Goal: Task Accomplishment & Management: Manage account settings

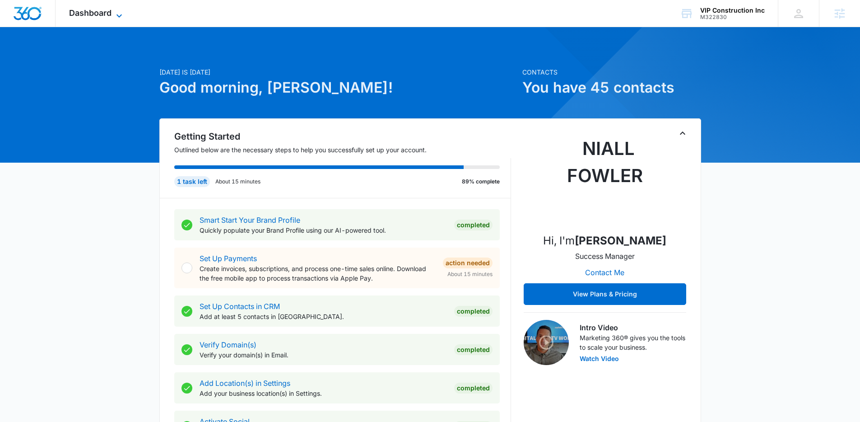
click at [85, 9] on span "Dashboard" at bounding box center [90, 12] width 42 height 9
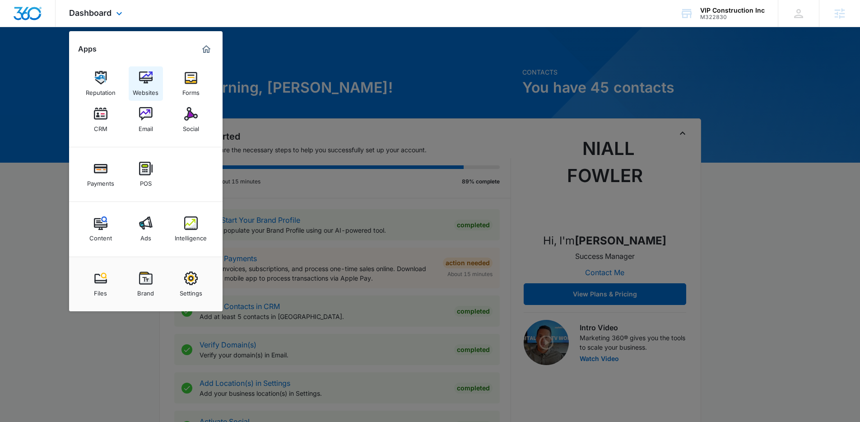
click at [149, 91] on div "Websites" at bounding box center [146, 90] width 26 height 12
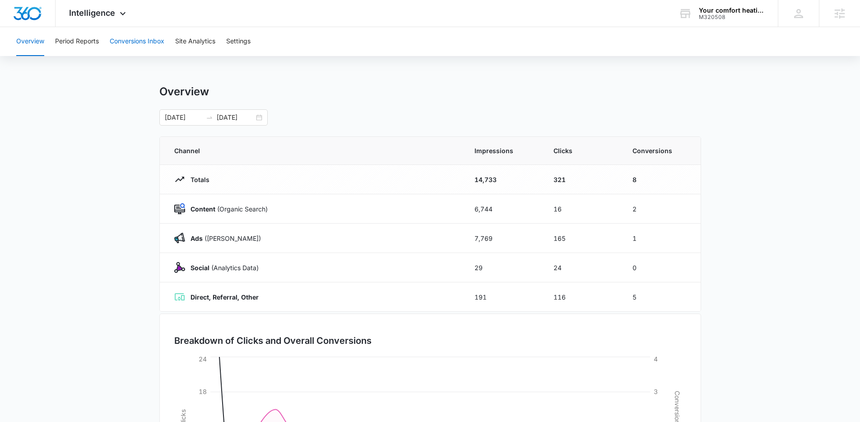
click at [132, 50] on button "Conversions Inbox" at bounding box center [137, 41] width 55 height 29
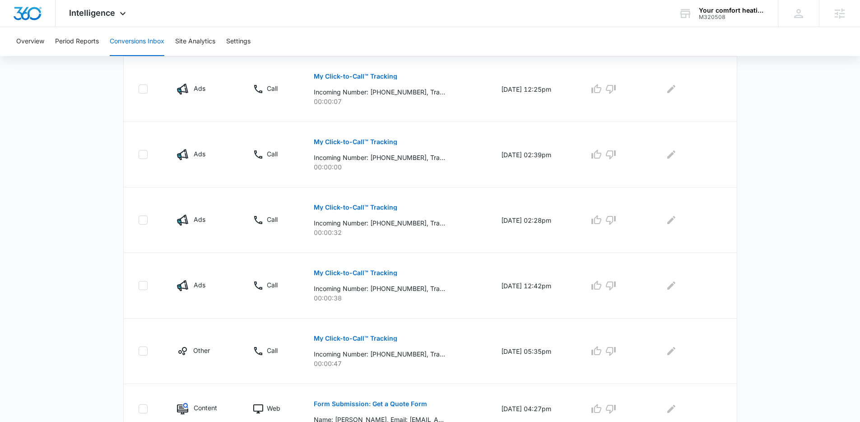
scroll to position [343, 0]
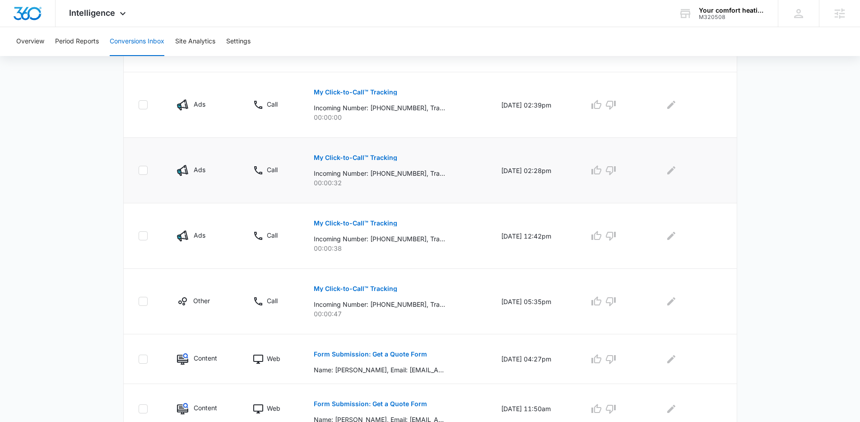
click at [349, 158] on p "My Click-to-Call™ Tracking" at bounding box center [355, 157] width 83 height 6
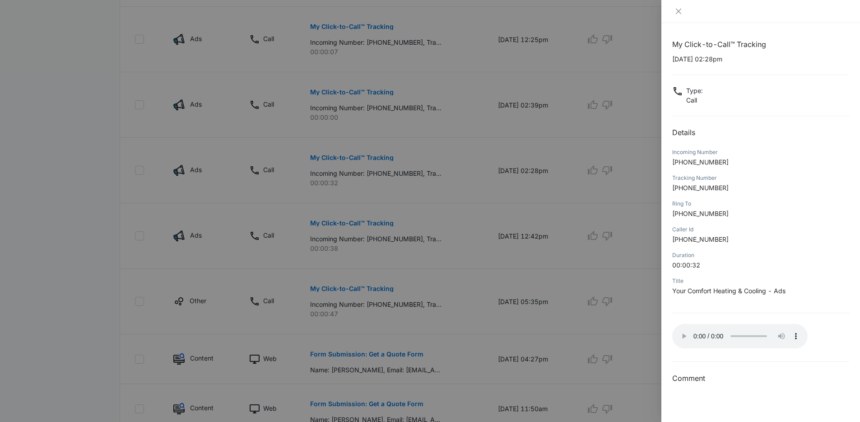
click at [543, 250] on div at bounding box center [430, 211] width 860 height 422
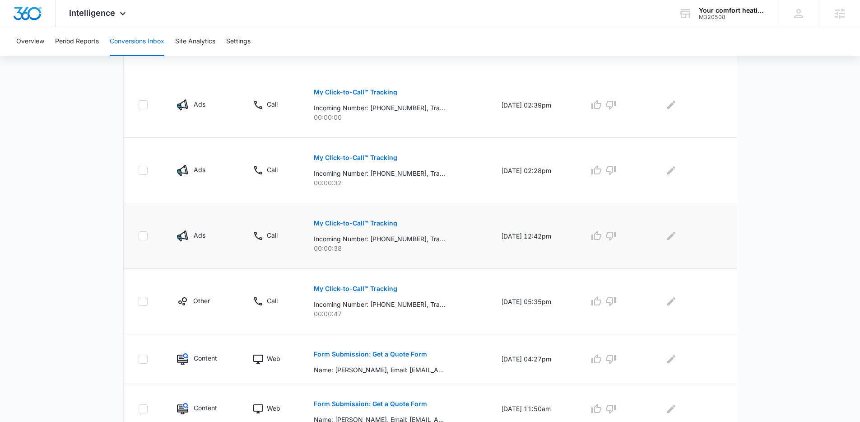
click at [362, 216] on button "My Click-to-Call™ Tracking" at bounding box center [355, 223] width 83 height 22
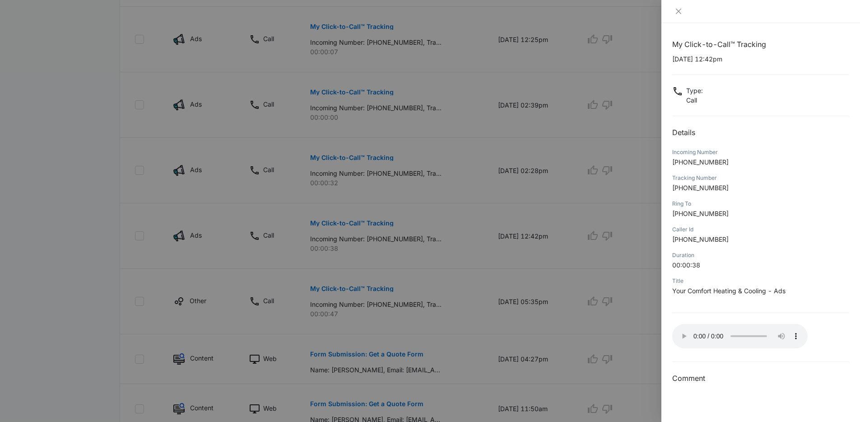
drag, startPoint x: 376, startPoint y: 281, endPoint x: 368, endPoint y: 284, distance: 8.6
click at [376, 281] on div at bounding box center [430, 211] width 860 height 422
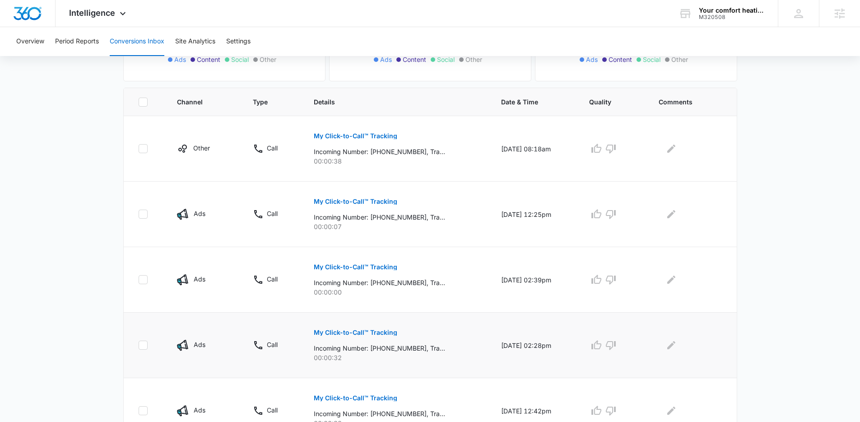
scroll to position [167, 0]
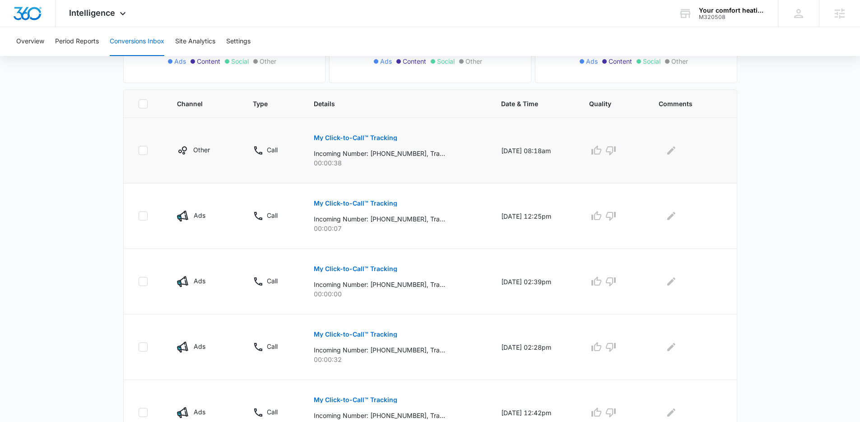
click at [360, 143] on button "My Click-to-Call™ Tracking" at bounding box center [355, 138] width 83 height 22
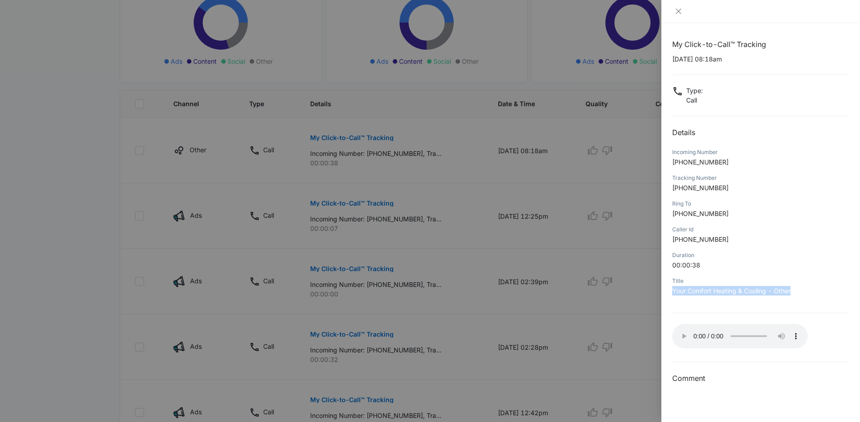
drag, startPoint x: 772, startPoint y: 288, endPoint x: 667, endPoint y: 289, distance: 105.2
click at [667, 289] on div "My Click-to-Call™ Tracking 09/03/2025 at 08:18am Type : Call Details Incoming N…" at bounding box center [760, 222] width 199 height 398
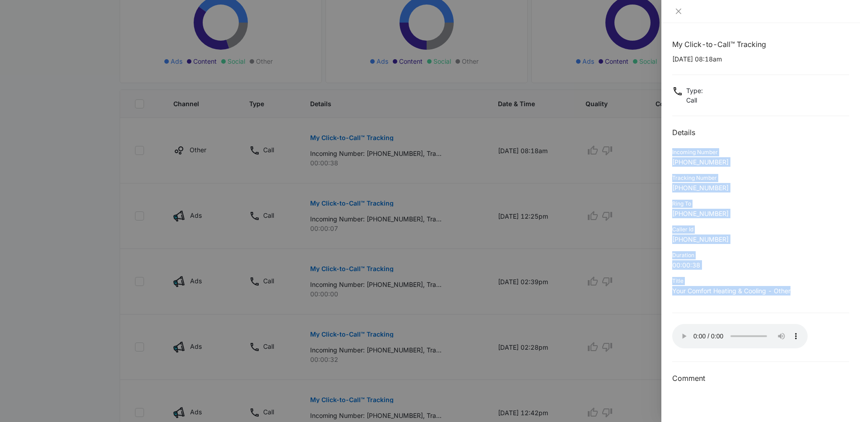
drag, startPoint x: 791, startPoint y: 290, endPoint x: 675, endPoint y: 138, distance: 191.3
click at [675, 138] on div "My Click-to-Call™ Tracking 09/03/2025 at 08:18am Type : Call Details Incoming N…" at bounding box center [760, 211] width 177 height 345
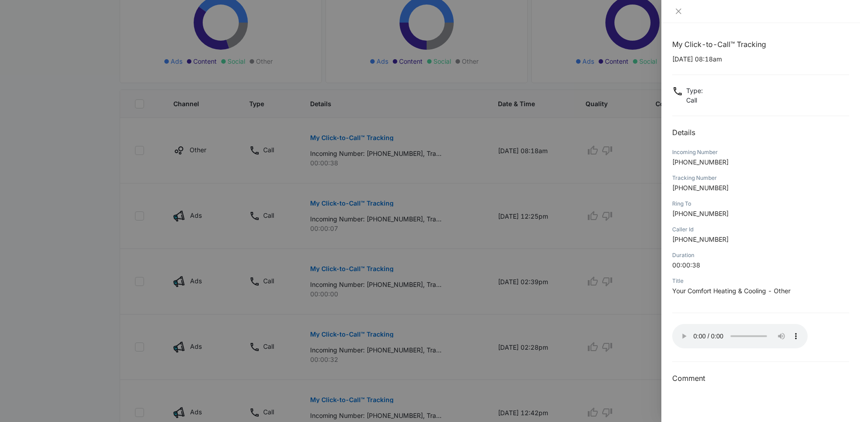
click at [675, 138] on div "My Click-to-Call™ Tracking 09/03/2025 at 08:18am Type : Call Details Incoming N…" at bounding box center [760, 211] width 177 height 345
click at [676, 11] on icon "close" at bounding box center [678, 11] width 7 height 7
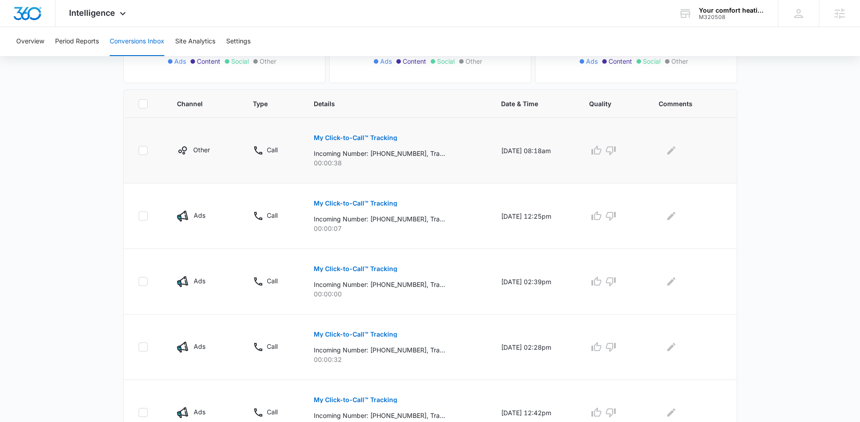
click at [474, 163] on td "My Click-to-Call™ Tracking Incoming Number: +13035233515, Tracking Number: +172…" at bounding box center [396, 150] width 187 height 65
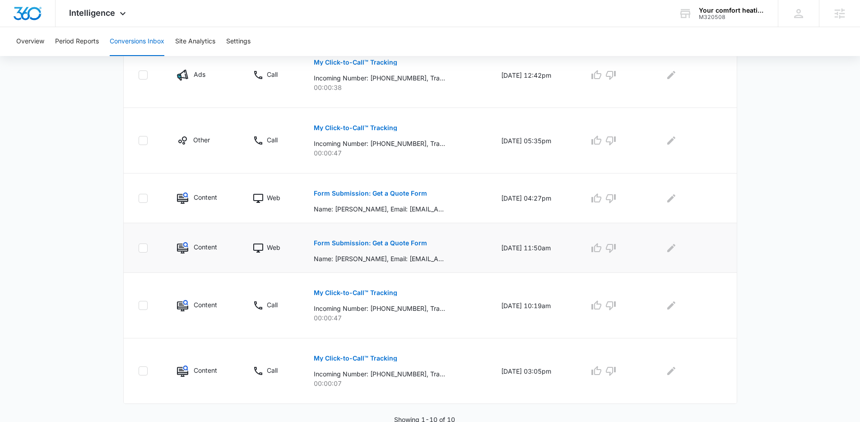
scroll to position [506, 0]
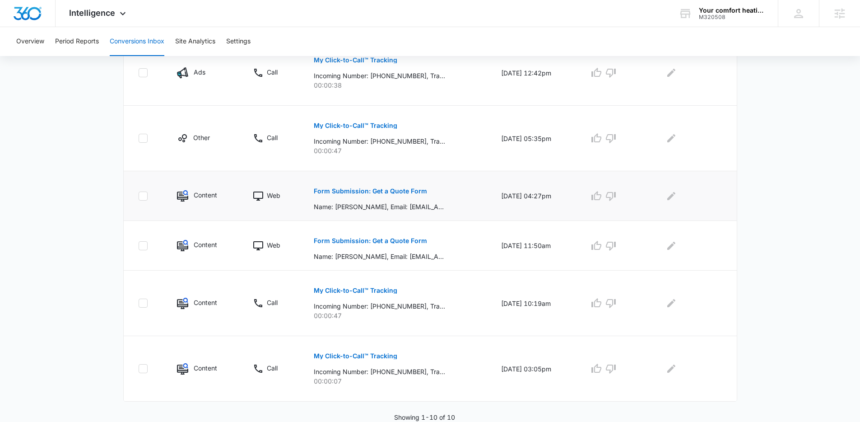
click at [354, 192] on p "Form Submission: Get a Quote Form" at bounding box center [370, 191] width 113 height 6
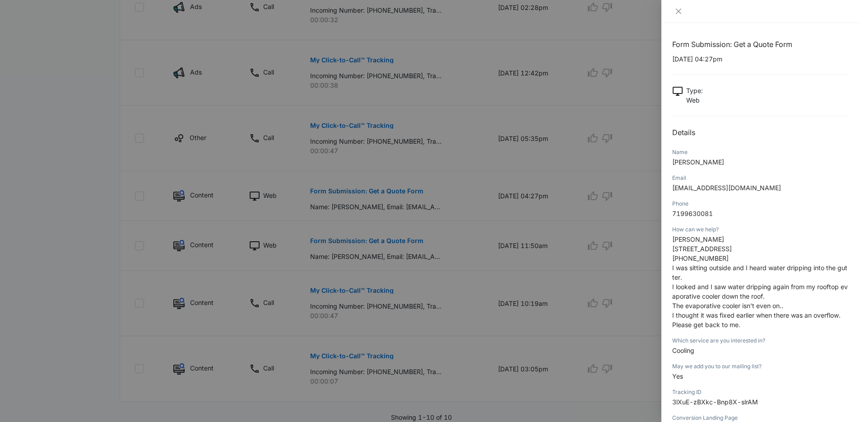
click at [508, 200] on div at bounding box center [430, 211] width 860 height 422
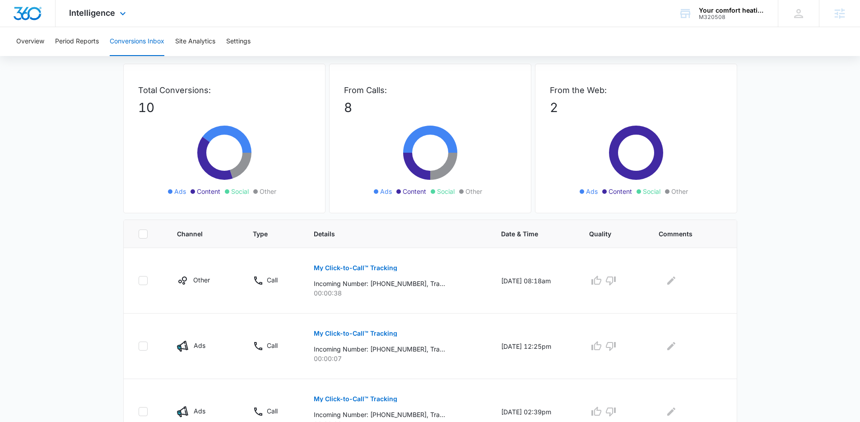
scroll to position [0, 0]
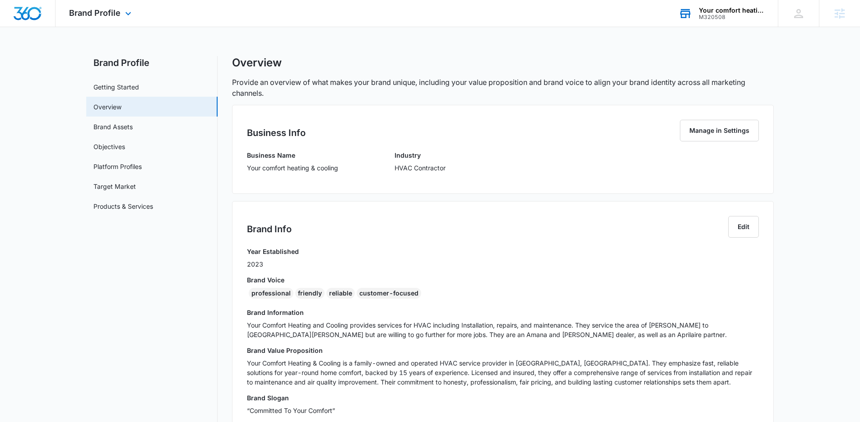
click at [755, 14] on div "M320508" at bounding box center [732, 17] width 66 height 6
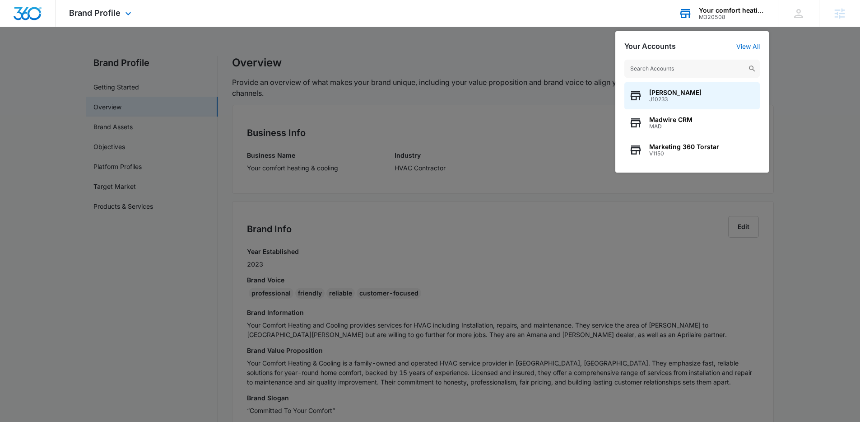
click at [681, 66] on input "text" at bounding box center [691, 69] width 135 height 18
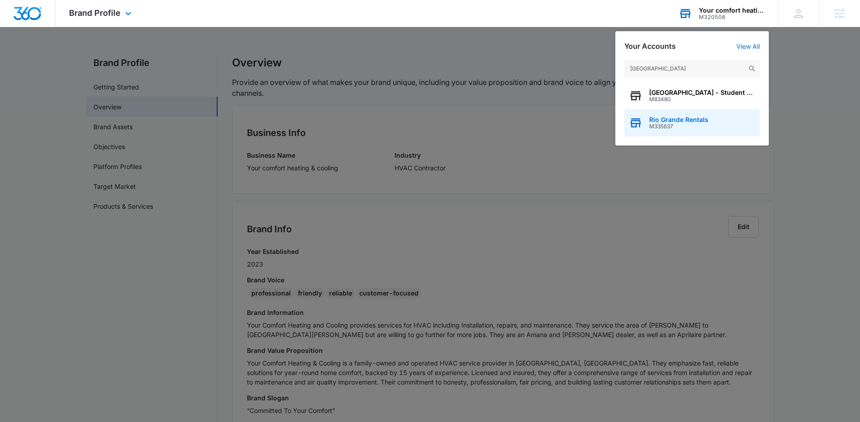
type input "[GEOGRAPHIC_DATA]"
click at [678, 126] on span "M335637" at bounding box center [678, 126] width 59 height 6
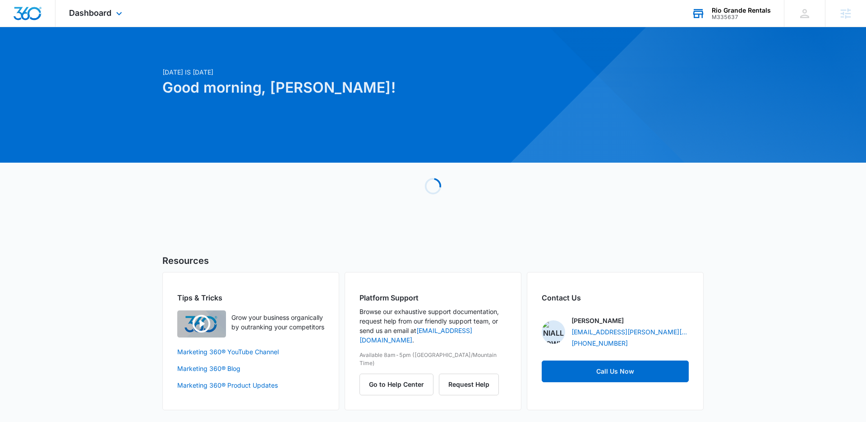
click at [113, 5] on div "Dashboard Apps Reputation Websites Forms CRM Email Social Payments POS Content …" at bounding box center [97, 13] width 83 height 27
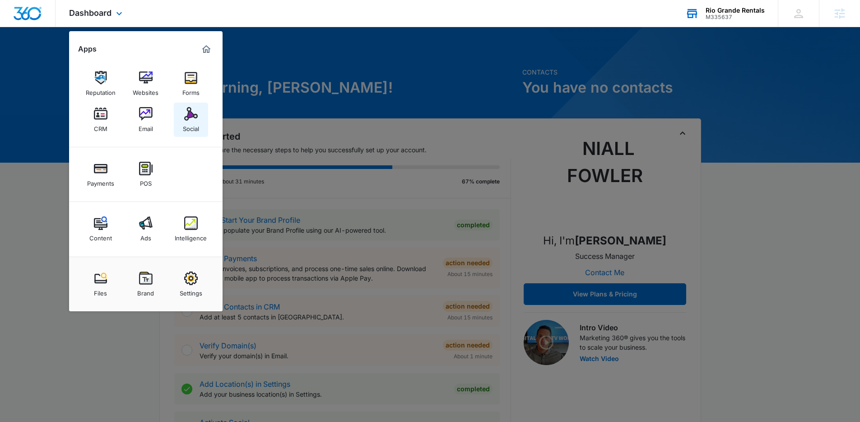
click at [195, 111] on img at bounding box center [191, 114] width 14 height 14
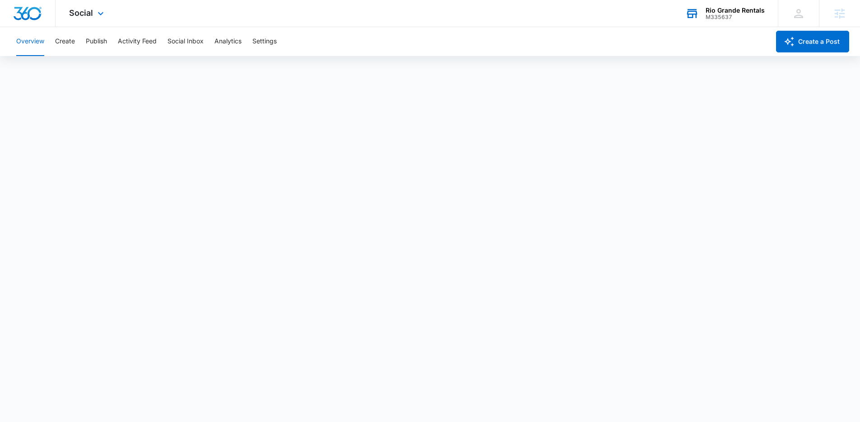
click at [94, 5] on div "Social Apps Reputation Websites Forms CRM Email Social Payments POS Content Ads…" at bounding box center [88, 13] width 64 height 27
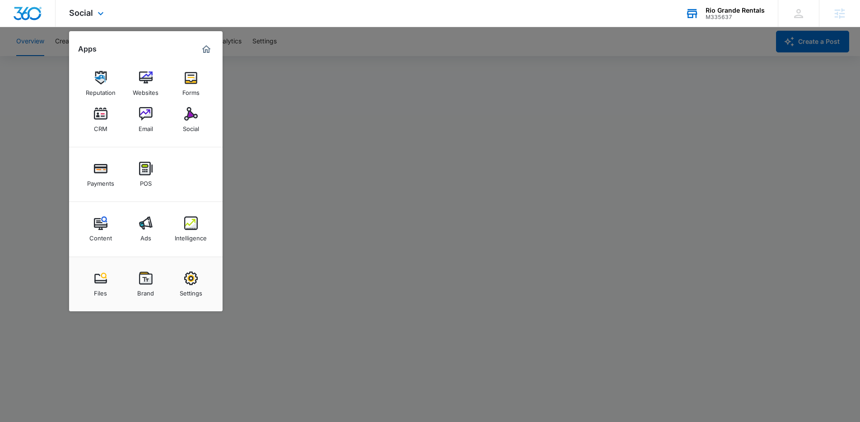
click at [97, 4] on div "Social Apps Reputation Websites Forms CRM Email Social Payments POS Content Ads…" at bounding box center [88, 13] width 64 height 27
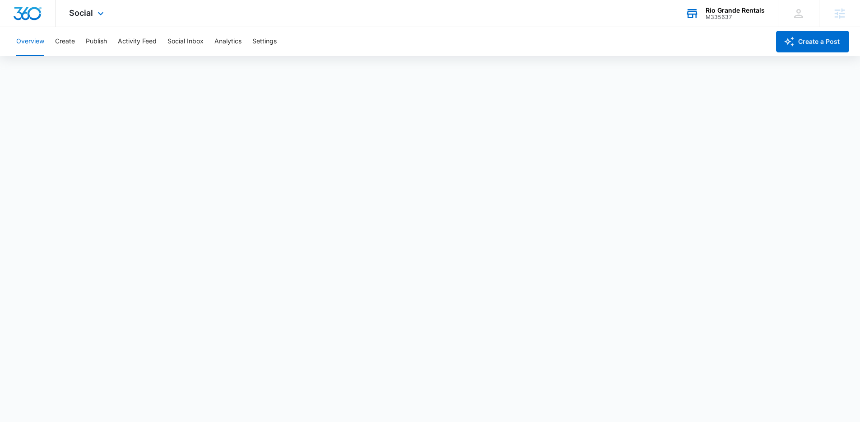
click at [94, 16] on div "Social Apps Reputation Websites Forms CRM Email Social Payments POS Content Ads…" at bounding box center [88, 13] width 64 height 27
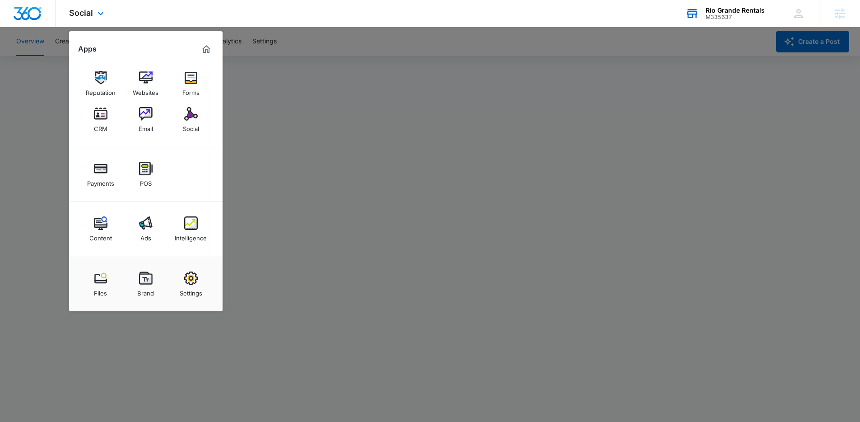
click at [203, 47] on img "Marketing 360® Dashboard" at bounding box center [206, 49] width 11 height 11
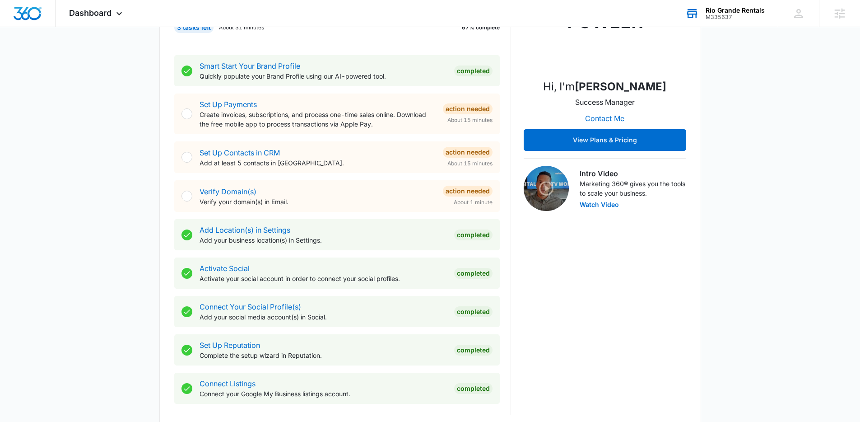
scroll to position [149, 0]
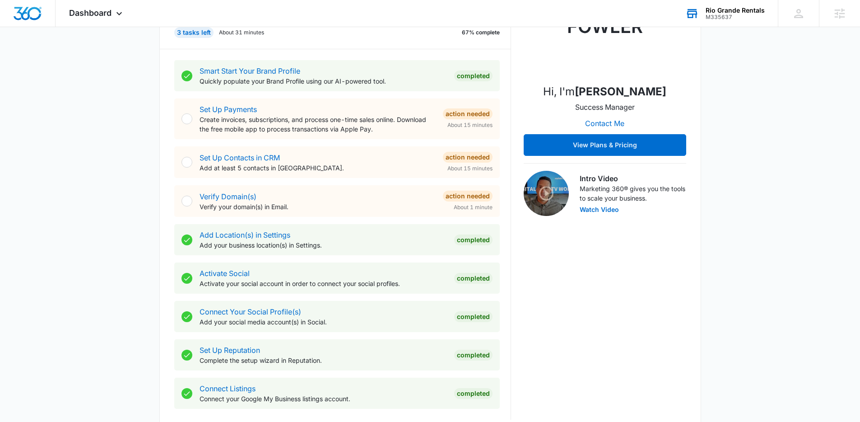
click at [107, 90] on div "Today is Monday, September 8th Good morning, Niall! Contacts You have no contac…" at bounding box center [430, 397] width 860 height 1016
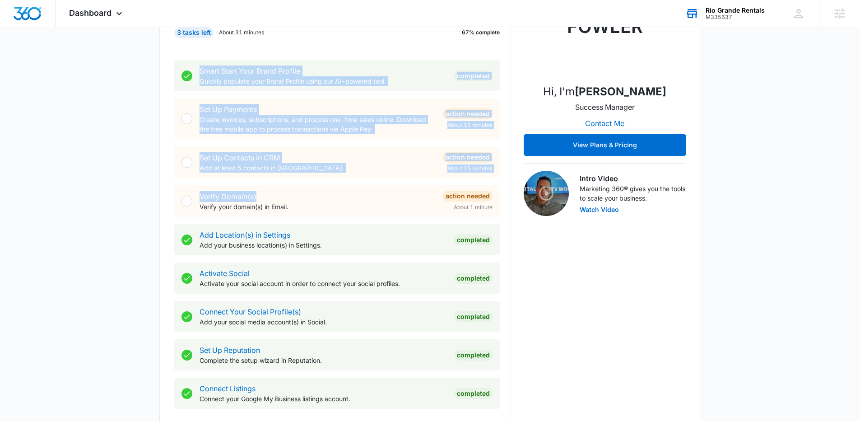
drag, startPoint x: 107, startPoint y: 90, endPoint x: 321, endPoint y: 193, distance: 237.6
click at [321, 193] on div "Today is Monday, September 8th Good morning, Niall! Contacts You have no contac…" at bounding box center [430, 397] width 860 height 1016
click at [328, 191] on div "Verify Domain(s) Verify your domain(s) in Email." at bounding box center [317, 201] width 236 height 20
drag, startPoint x: 312, startPoint y: 190, endPoint x: 117, endPoint y: 77, distance: 225.9
click at [117, 77] on div "Today is Monday, September 8th Good morning, Niall! Contacts You have no contac…" at bounding box center [430, 397] width 860 height 1016
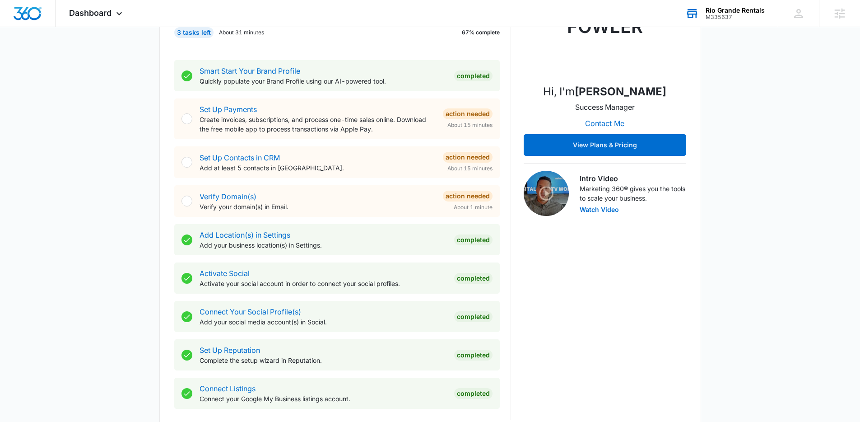
click at [118, 78] on div "Today is Monday, September 8th Good morning, Niall! Contacts You have no contac…" at bounding box center [430, 397] width 860 height 1016
click at [229, 198] on link "Verify Domain(s)" at bounding box center [227, 196] width 57 height 9
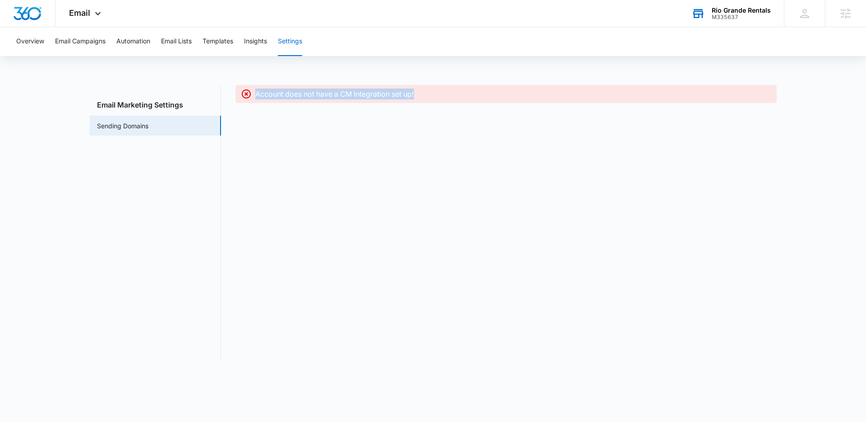
drag, startPoint x: 254, startPoint y: 93, endPoint x: 440, endPoint y: 99, distance: 186.5
click at [440, 99] on div "Account does not have a CM Integration set up!" at bounding box center [506, 93] width 531 height 11
click at [440, 99] on div "Account does not have a CM Integration set up!" at bounding box center [513, 93] width 516 height 11
drag, startPoint x: 419, startPoint y: 96, endPoint x: 297, endPoint y: 85, distance: 122.7
click at [297, 85] on div "Account does not have a CM Integration set up!" at bounding box center [507, 94] width 542 height 18
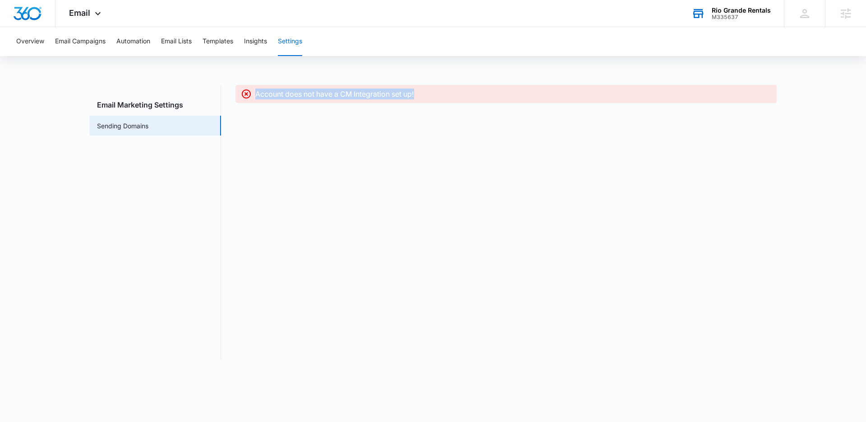
click at [297, 85] on div "Account does not have a CM Integration set up!" at bounding box center [507, 94] width 542 height 18
drag, startPoint x: 297, startPoint y: 85, endPoint x: 417, endPoint y: 95, distance: 120.9
click at [417, 95] on div "Account does not have a CM Integration set up!" at bounding box center [507, 94] width 542 height 18
click at [417, 95] on div "Account does not have a CM Integration set up!" at bounding box center [513, 93] width 516 height 11
drag, startPoint x: 417, startPoint y: 95, endPoint x: 223, endPoint y: 93, distance: 194.1
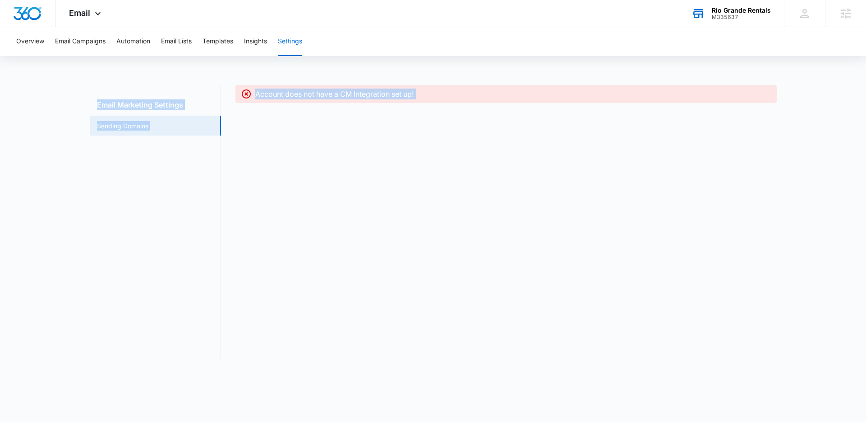
click at [223, 93] on div "Email Marketing Settings Sending Domains Account does not have a CM Integration…" at bounding box center [433, 222] width 687 height 274
click at [224, 92] on div "Email Marketing Settings Sending Domains Account does not have a CM Integration…" at bounding box center [433, 222] width 687 height 274
drag, startPoint x: 226, startPoint y: 92, endPoint x: 446, endPoint y: 101, distance: 220.4
click at [446, 101] on div "Email Marketing Settings Sending Domains Account does not have a CM Integration…" at bounding box center [433, 222] width 687 height 274
click at [445, 101] on div "Account does not have a CM Integration set up!" at bounding box center [507, 94] width 542 height 18
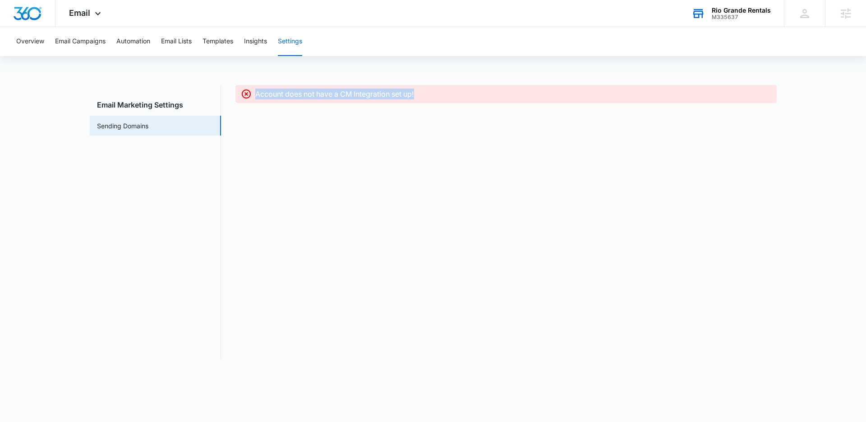
drag, startPoint x: 426, startPoint y: 96, endPoint x: 242, endPoint y: 87, distance: 183.9
click at [242, 87] on div "Account does not have a CM Integration set up!" at bounding box center [507, 94] width 542 height 18
click at [241, 87] on div "Account does not have a CM Integration set up!" at bounding box center [507, 94] width 542 height 18
drag, startPoint x: 290, startPoint y: 96, endPoint x: 451, endPoint y: 103, distance: 161.7
click at [451, 103] on div "Account does not have a CM Integration set up!" at bounding box center [507, 222] width 542 height 274
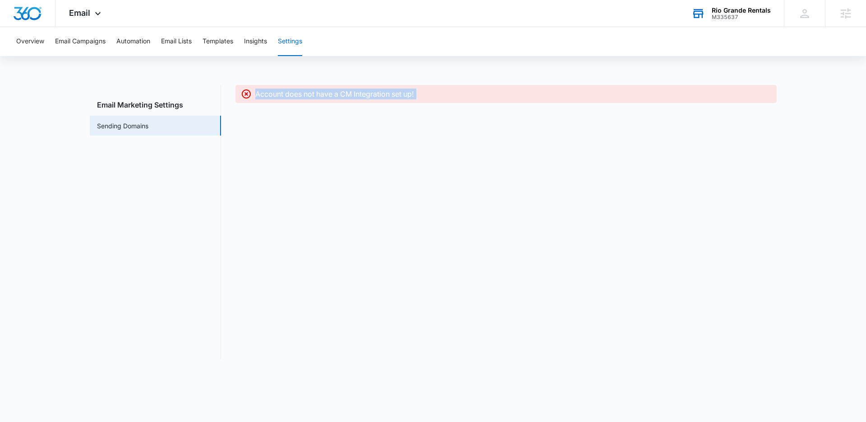
click at [451, 103] on div "Account does not have a CM Integration set up!" at bounding box center [507, 222] width 542 height 274
drag, startPoint x: 418, startPoint y: 98, endPoint x: 225, endPoint y: 79, distance: 194.2
click at [225, 79] on div "Overview Email Campaigns Automation Email Lists Templates Insights Settings Ema…" at bounding box center [433, 198] width 866 height 343
click at [226, 79] on div "Overview Email Campaigns Automation Email Lists Templates Insights Settings Ema…" at bounding box center [433, 198] width 866 height 343
click at [77, 16] on span "Email" at bounding box center [79, 12] width 21 height 9
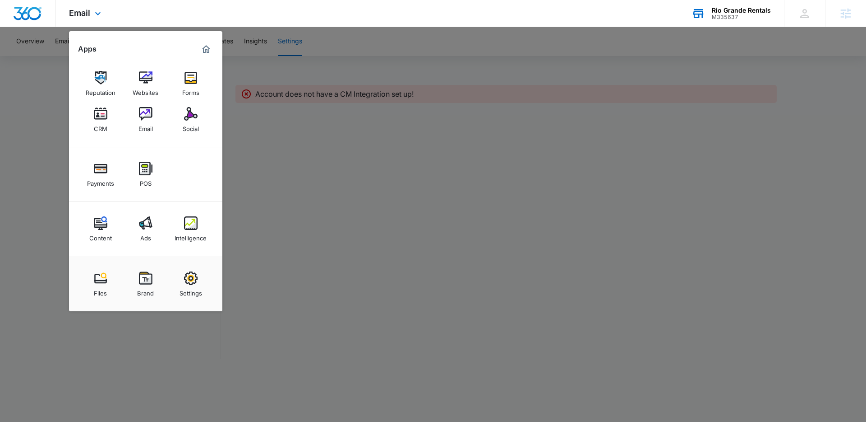
click at [201, 173] on div "Payments POS" at bounding box center [145, 174] width 153 height 55
drag, startPoint x: 415, startPoint y: 170, endPoint x: 370, endPoint y: 144, distance: 51.9
click at [403, 166] on div at bounding box center [433, 211] width 866 height 422
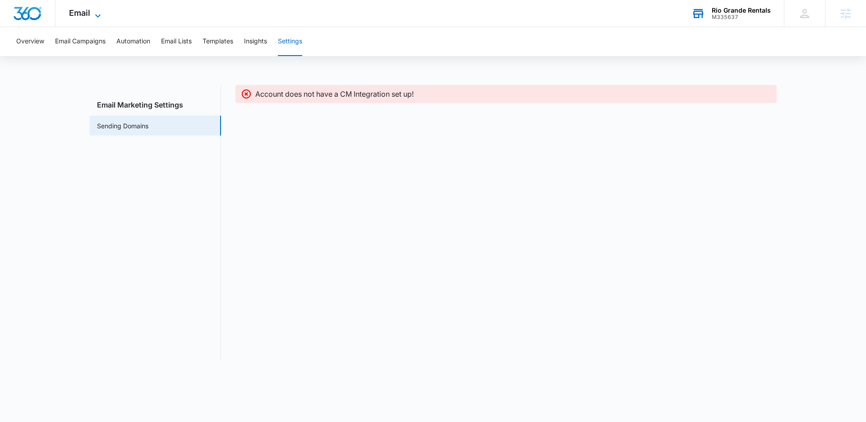
click at [78, 11] on span "Email" at bounding box center [79, 12] width 21 height 9
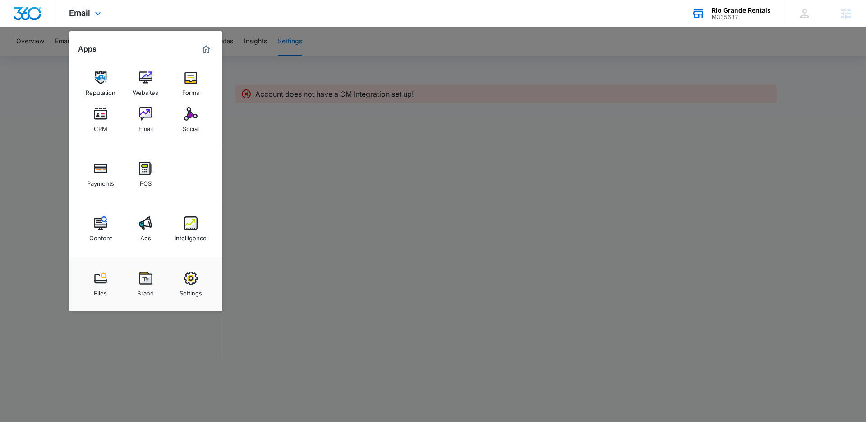
click at [203, 51] on img "Marketing 360® Dashboard" at bounding box center [206, 49] width 11 height 11
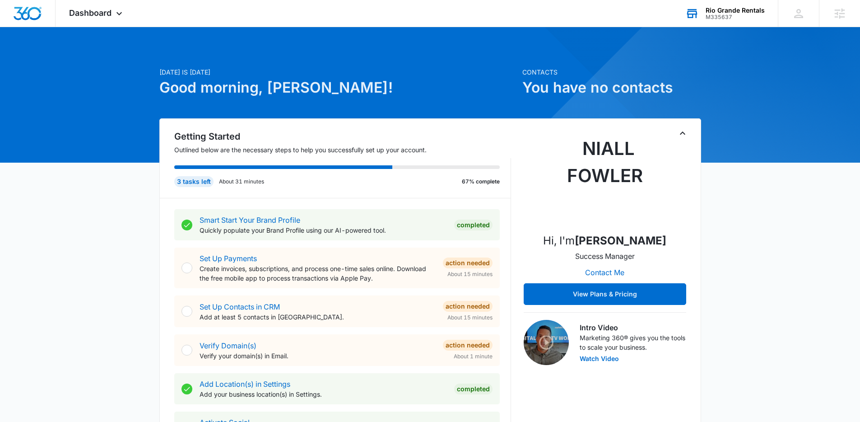
drag, startPoint x: 90, startPoint y: 4, endPoint x: 47, endPoint y: 48, distance: 62.2
click at [90, 4] on div "Dashboard Apps Reputation Websites Forms CRM Email Social Payments POS Content …" at bounding box center [97, 13] width 83 height 27
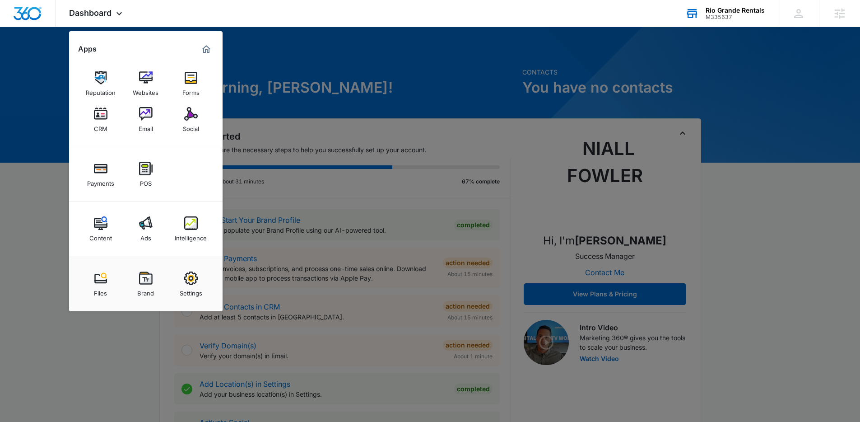
drag, startPoint x: 195, startPoint y: 116, endPoint x: 190, endPoint y: 117, distance: 4.5
click at [195, 116] on img at bounding box center [191, 114] width 14 height 14
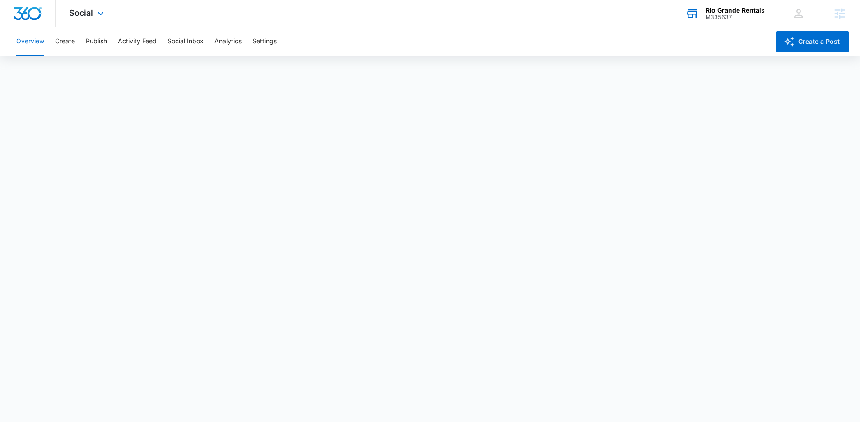
click at [257, 19] on div "Social Apps Reputation Websites Forms CRM Email Social Payments POS Content Ads…" at bounding box center [430, 13] width 860 height 27
click at [357, 9] on div "Social Apps Reputation Websites Forms CRM Email Social Payments POS Content Ads…" at bounding box center [430, 13] width 860 height 27
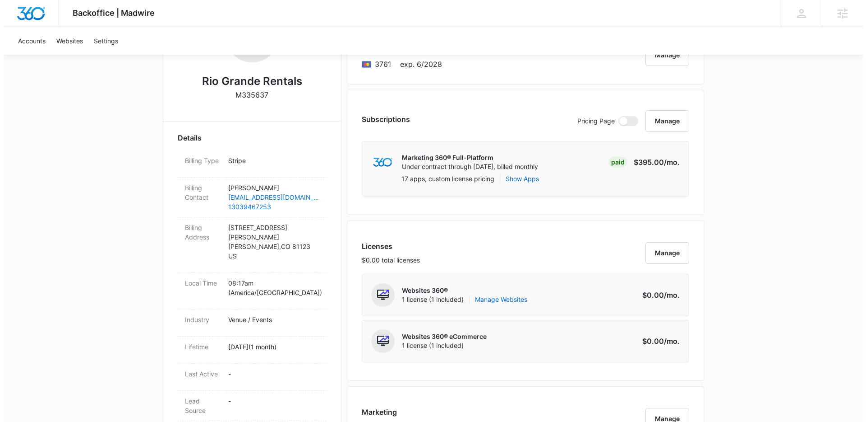
scroll to position [236, 0]
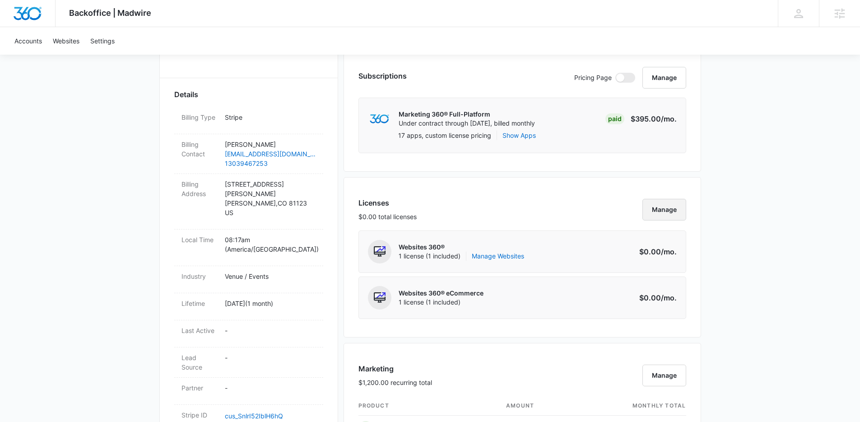
click at [679, 202] on button "Manage" at bounding box center [664, 210] width 44 height 22
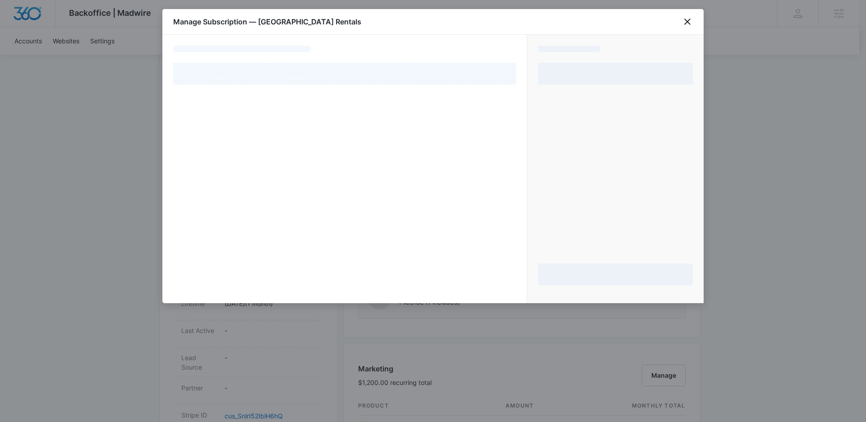
select select "pm_1S3N8tA4n8RTgNjUV54hdh1v"
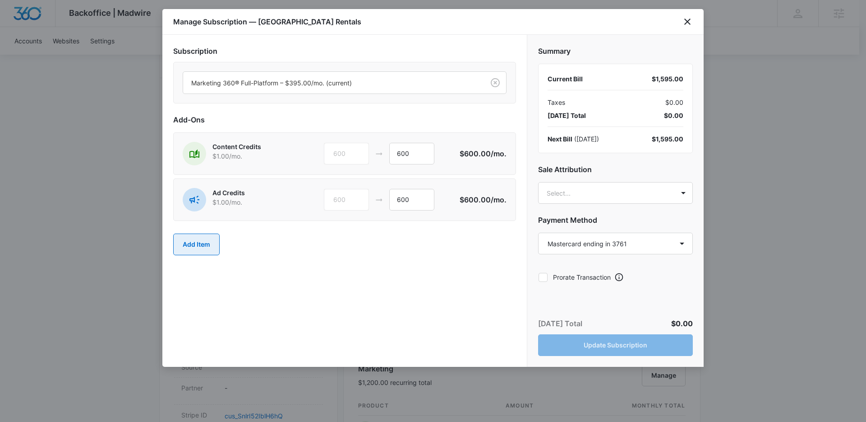
click at [206, 238] on button "Add Item" at bounding box center [196, 244] width 46 height 22
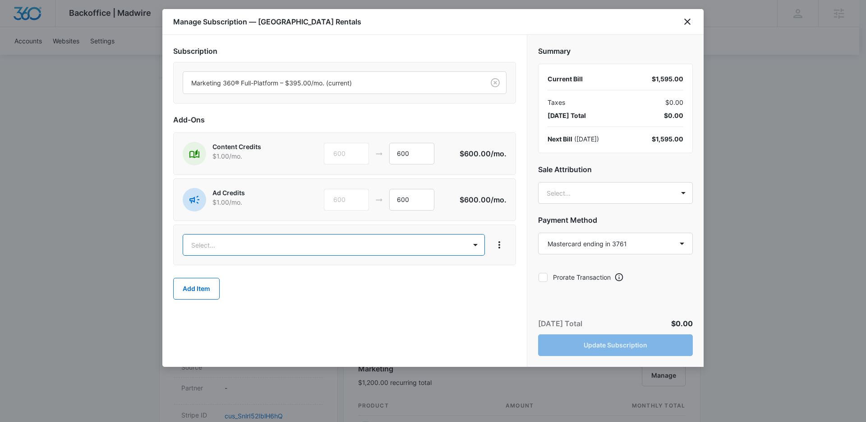
click at [292, 246] on body "Backoffice | Madwire Apps Settings NF Niall Fowler niall.fowler@madwire.com My …" at bounding box center [433, 365] width 866 height 1203
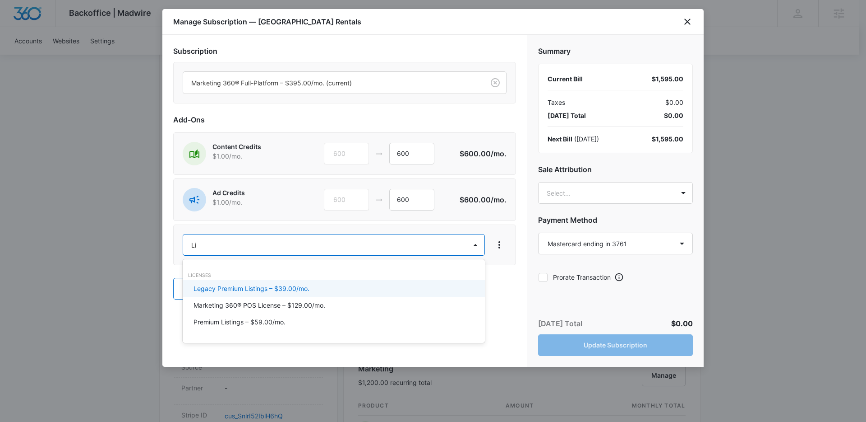
type input "Lis"
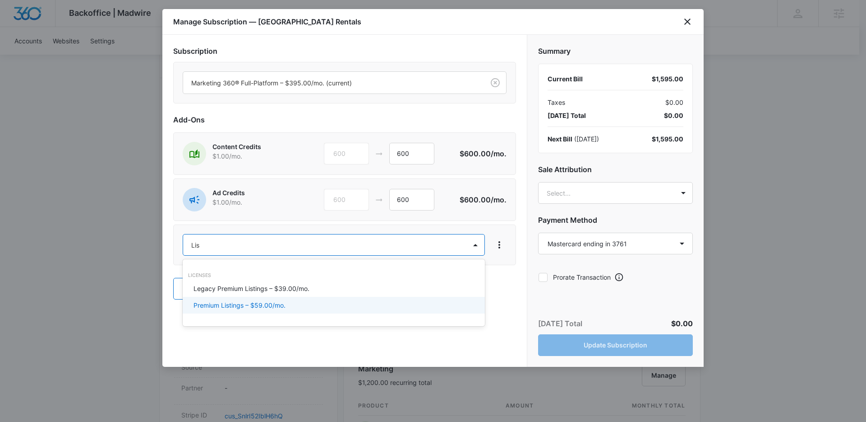
click at [263, 308] on p "Premium Listings – $59.00/mo." at bounding box center [240, 304] width 92 height 9
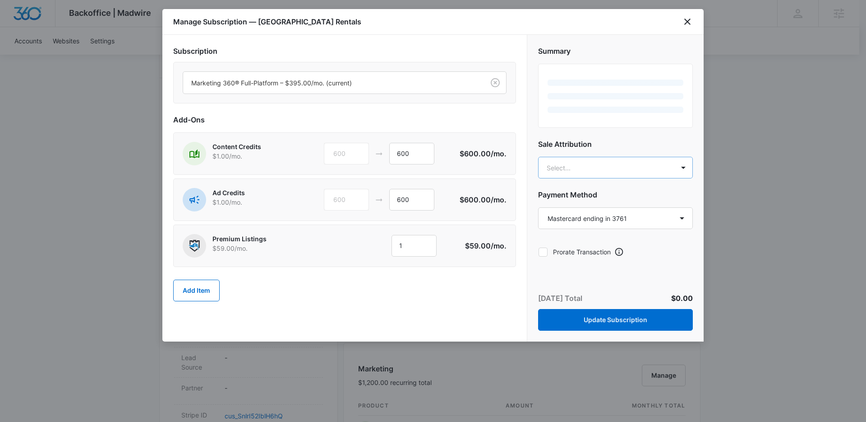
click at [584, 173] on body "Backoffice | Madwire Apps Settings NF Niall Fowler niall.fowler@madwire.com My …" at bounding box center [433, 365] width 866 height 1203
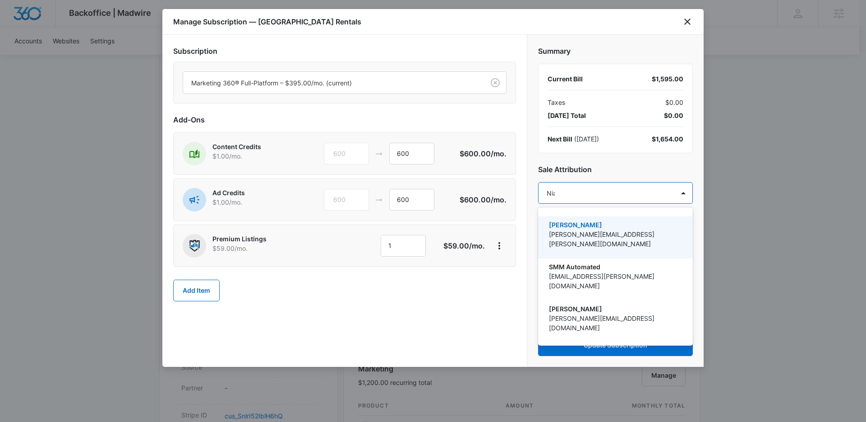
type input "Niall"
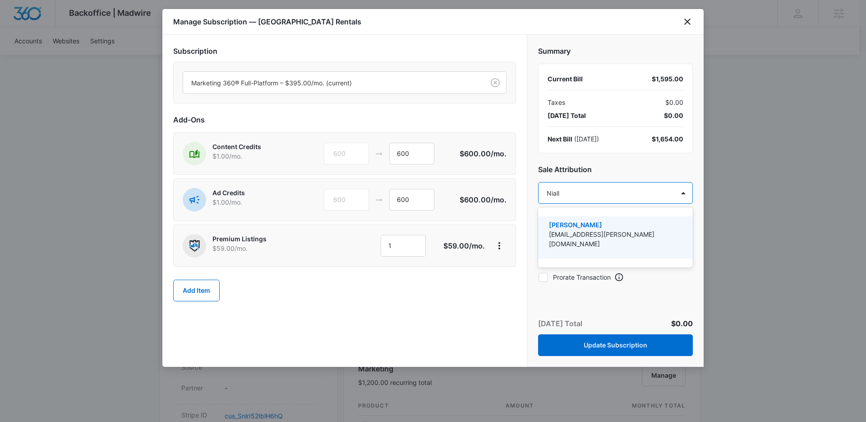
click at [621, 232] on p "[EMAIL_ADDRESS][PERSON_NAME][DOMAIN_NAME]" at bounding box center [614, 238] width 131 height 19
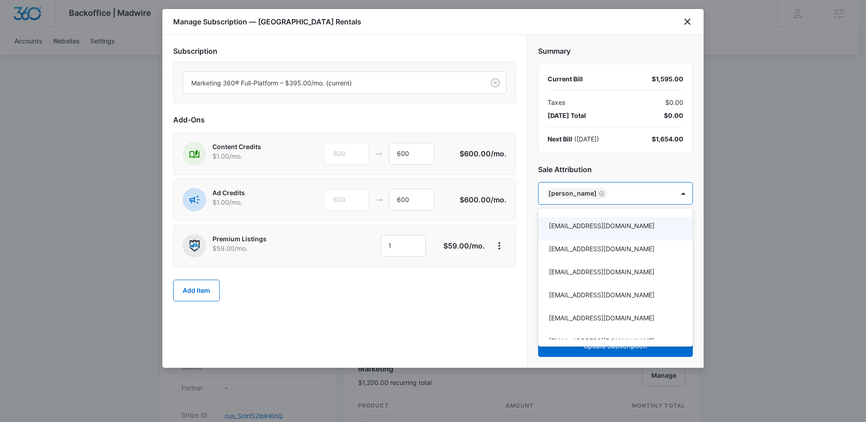
click at [533, 208] on div at bounding box center [433, 211] width 866 height 422
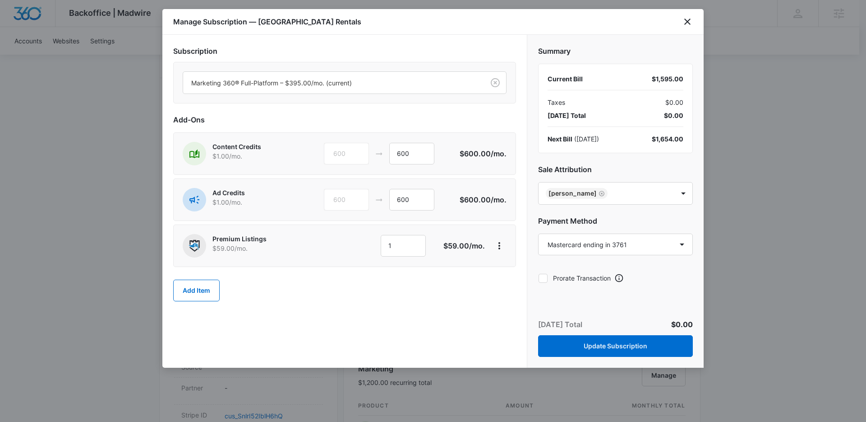
click at [547, 275] on icon at bounding box center [543, 278] width 8 height 8
click at [539, 278] on input "Prorate Transaction" at bounding box center [538, 278] width 0 height 0
checkbox input "true"
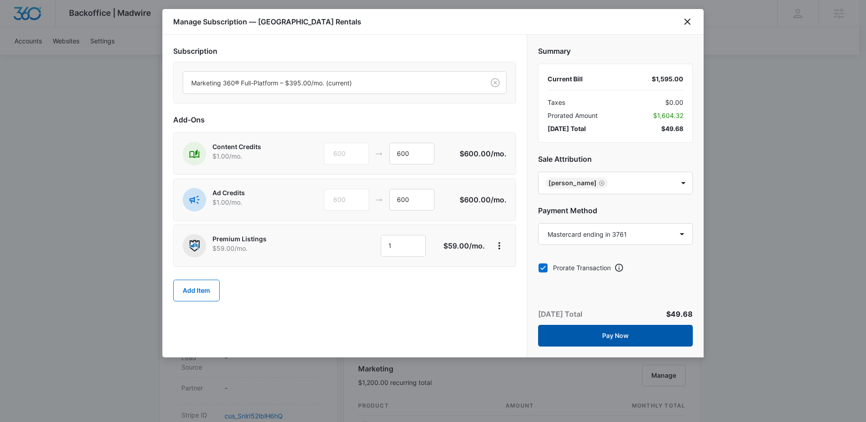
click at [611, 333] on button "Pay Now" at bounding box center [615, 335] width 155 height 22
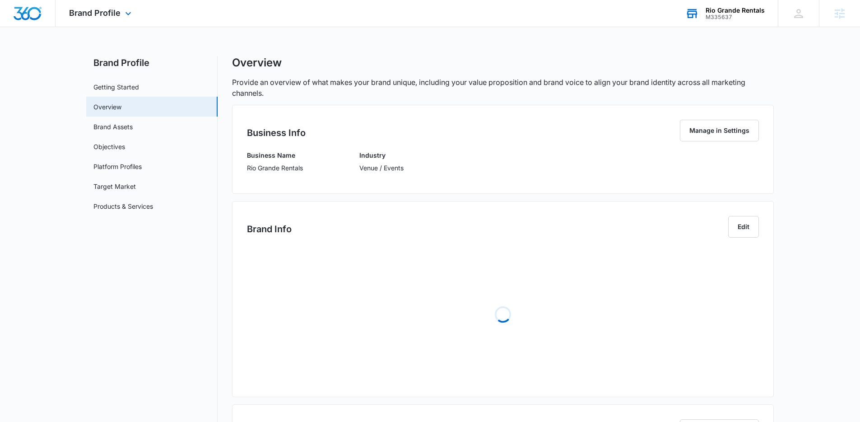
click at [736, 12] on div "Rio Grande Rentals" at bounding box center [734, 10] width 59 height 7
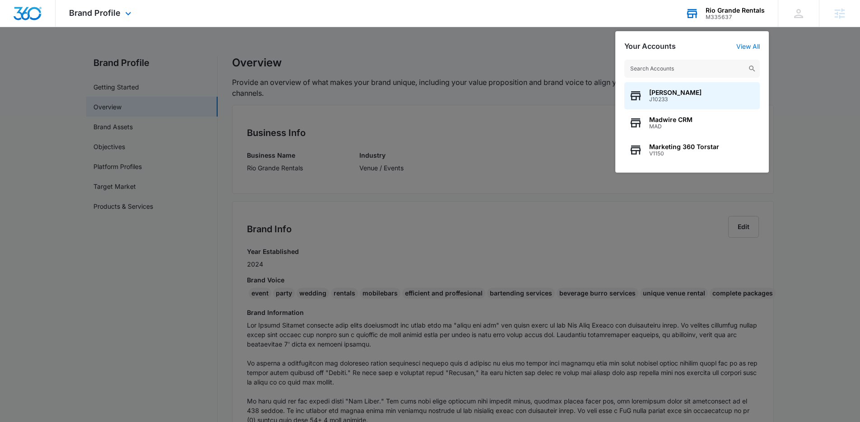
click at [660, 66] on input "text" at bounding box center [691, 69] width 135 height 18
type input "Home Town"
drag, startPoint x: 656, startPoint y: 91, endPoint x: 584, endPoint y: 88, distance: 71.8
click at [584, 27] on nav "Brand Profile Apps Reputation Websites Forms CRM Email Social Payments POS Cont…" at bounding box center [430, 13] width 860 height 27
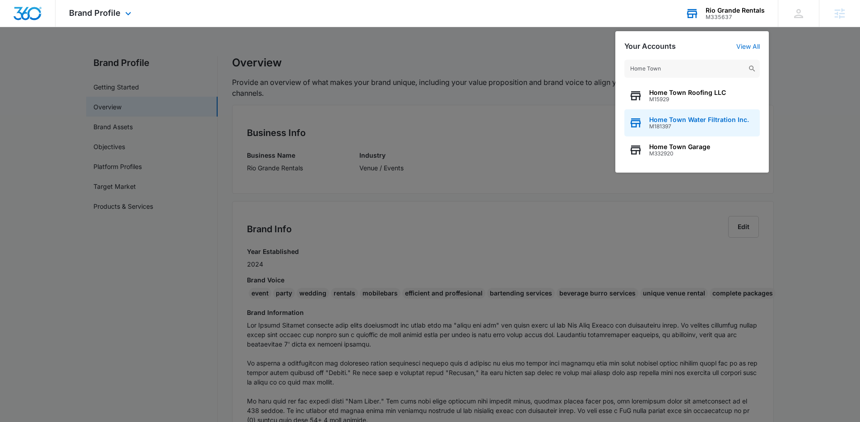
click at [668, 122] on span "Home Town Water Filtration Inc." at bounding box center [699, 119] width 100 height 7
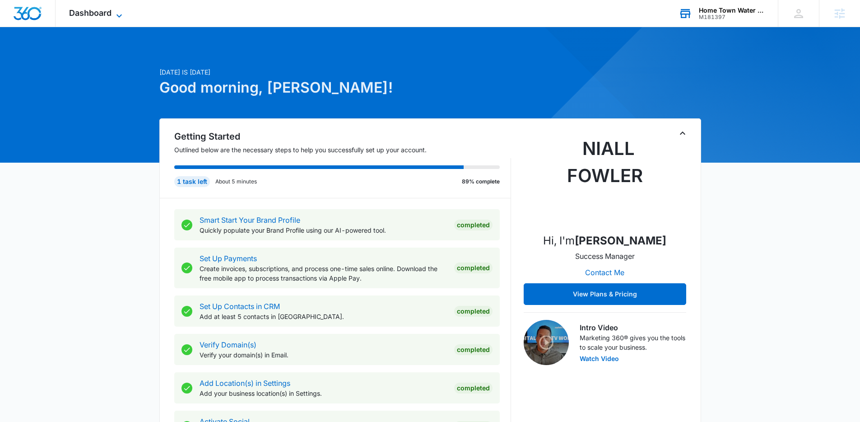
click at [99, 10] on span "Dashboard" at bounding box center [90, 12] width 42 height 9
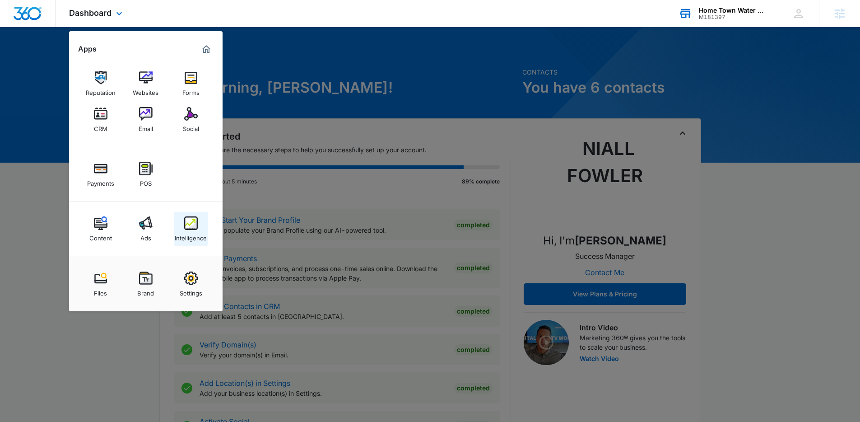
click at [178, 227] on link "Intelligence" at bounding box center [191, 229] width 34 height 34
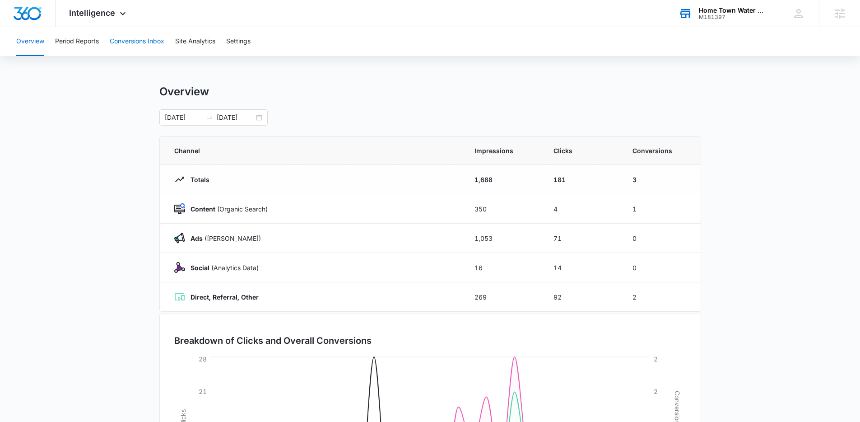
click at [142, 48] on button "Conversions Inbox" at bounding box center [137, 41] width 55 height 29
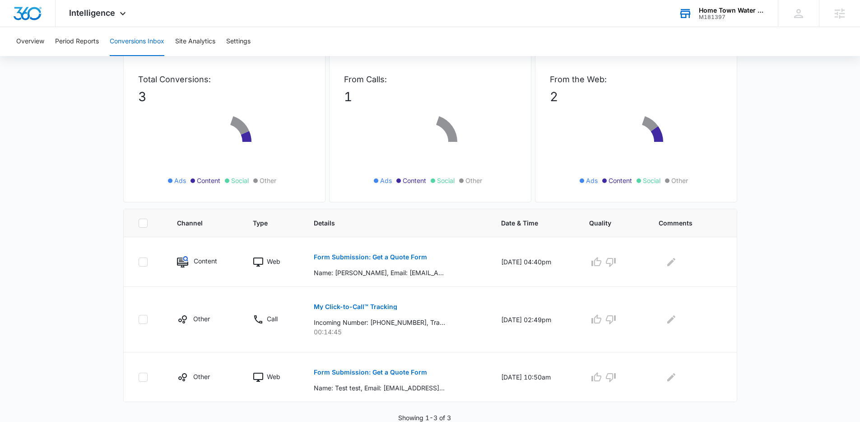
scroll to position [48, 0]
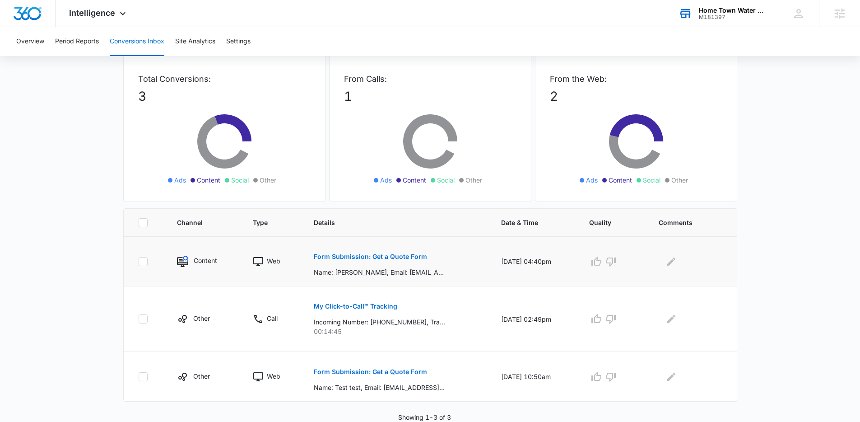
click at [386, 248] on button "Form Submission: Get a Quote Form" at bounding box center [370, 257] width 113 height 22
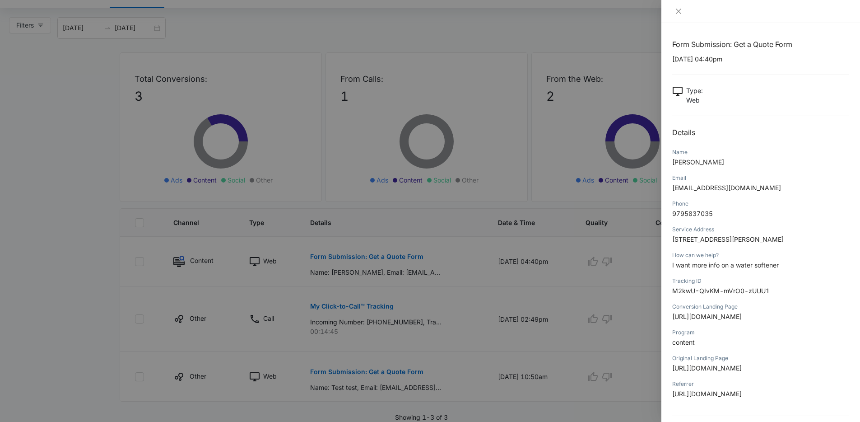
click at [437, 255] on div at bounding box center [430, 211] width 860 height 422
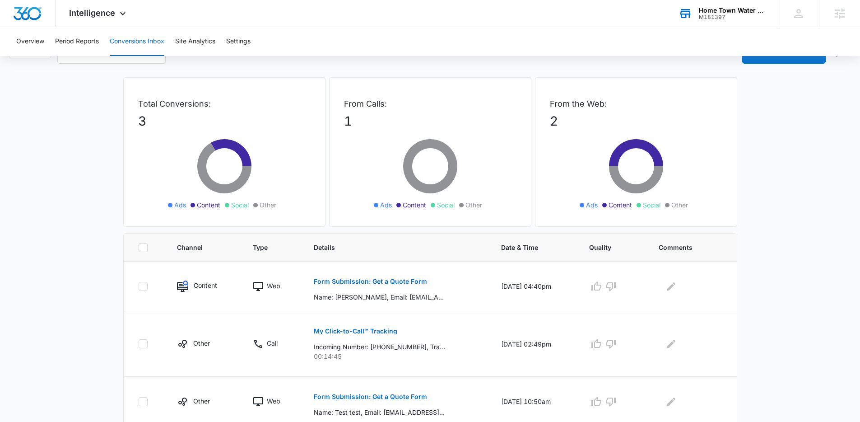
scroll to position [0, 0]
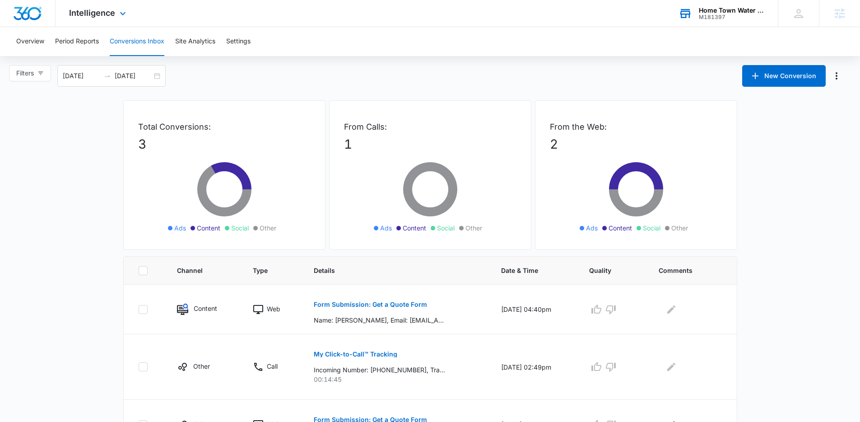
click at [97, 18] on div "Intelligence Apps Reputation Websites Forms CRM Email Social Payments POS Conte…" at bounding box center [99, 13] width 86 height 27
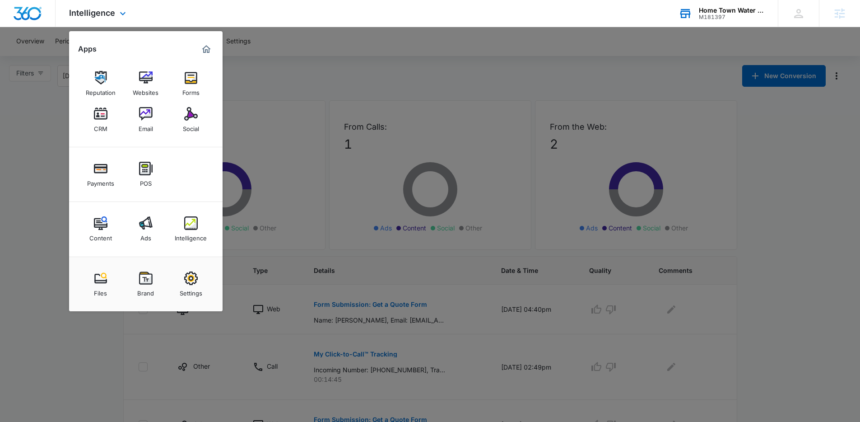
drag, startPoint x: 507, startPoint y: 46, endPoint x: 625, endPoint y: 5, distance: 125.9
click at [513, 45] on div at bounding box center [430, 211] width 860 height 422
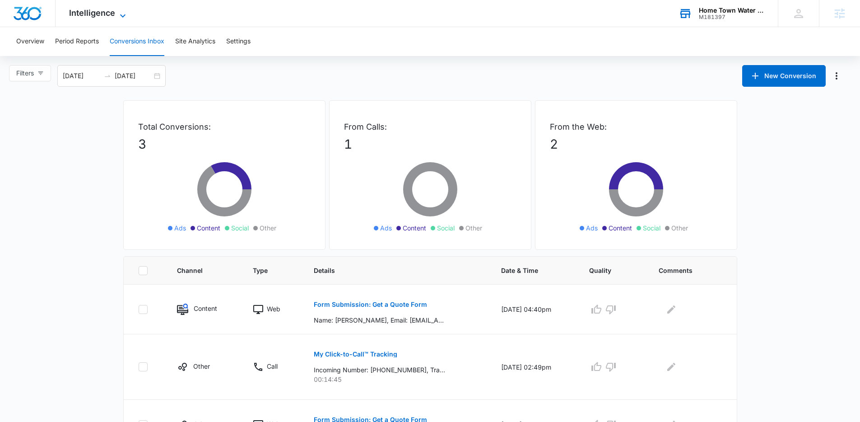
click at [90, 17] on span "Intelligence" at bounding box center [92, 12] width 46 height 9
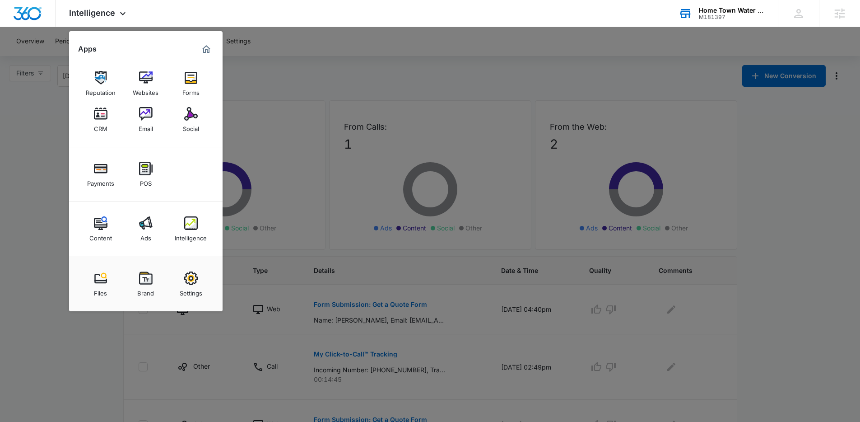
click at [341, 93] on div at bounding box center [430, 211] width 860 height 422
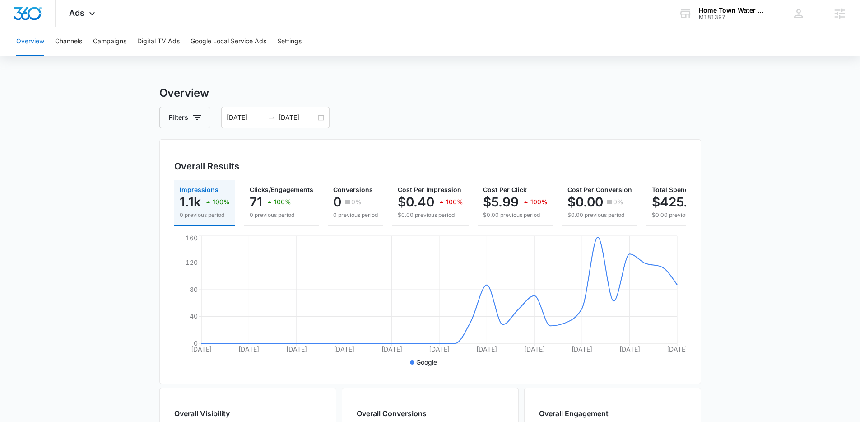
click at [452, 112] on div "Filters [DATE] [DATE]" at bounding box center [430, 118] width 542 height 22
click at [145, 205] on main "Overview Filters [DATE] [DATE] Overall Results Impressions 1.1k 100% 0 previous…" at bounding box center [430, 409] width 860 height 648
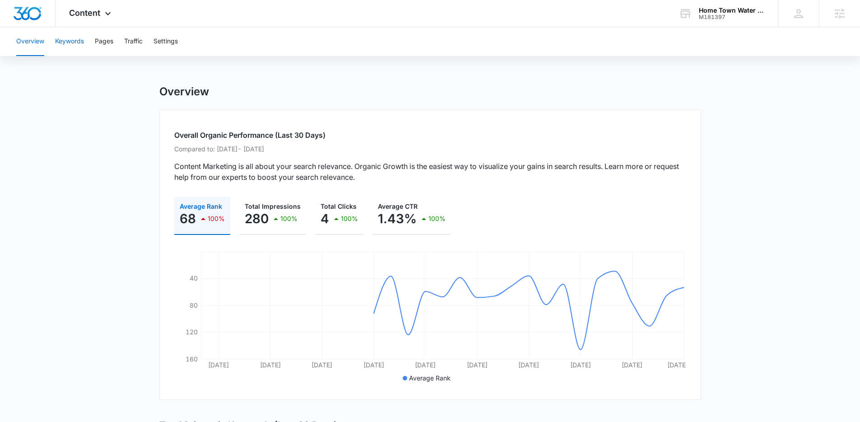
click at [60, 51] on button "Keywords" at bounding box center [69, 41] width 29 height 29
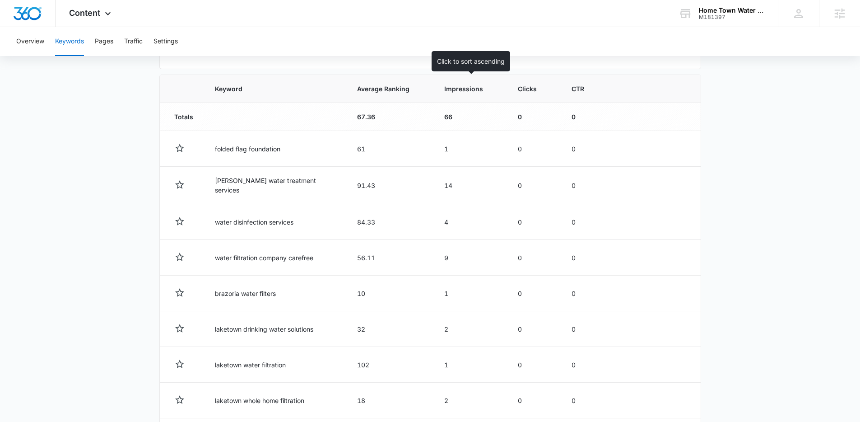
click at [442, 86] on th "Impressions" at bounding box center [470, 89] width 74 height 28
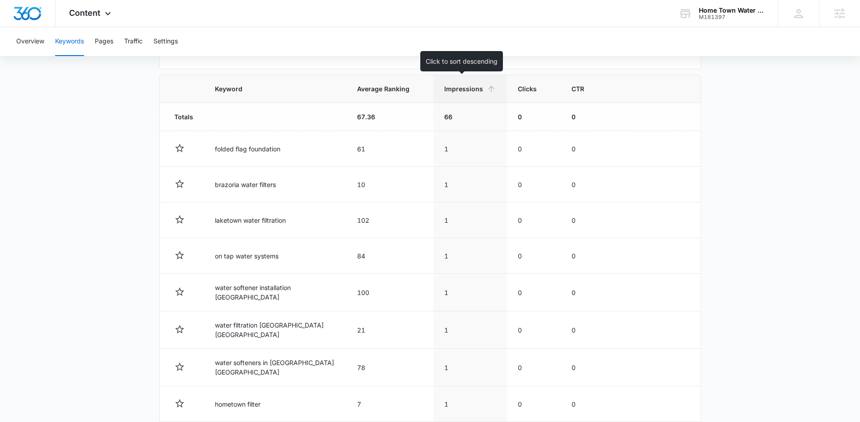
click at [456, 89] on span "Impressions" at bounding box center [463, 88] width 39 height 9
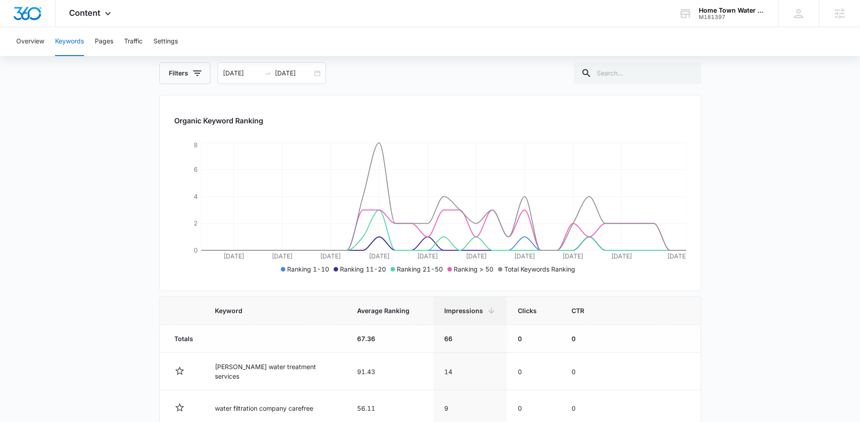
scroll to position [175, 0]
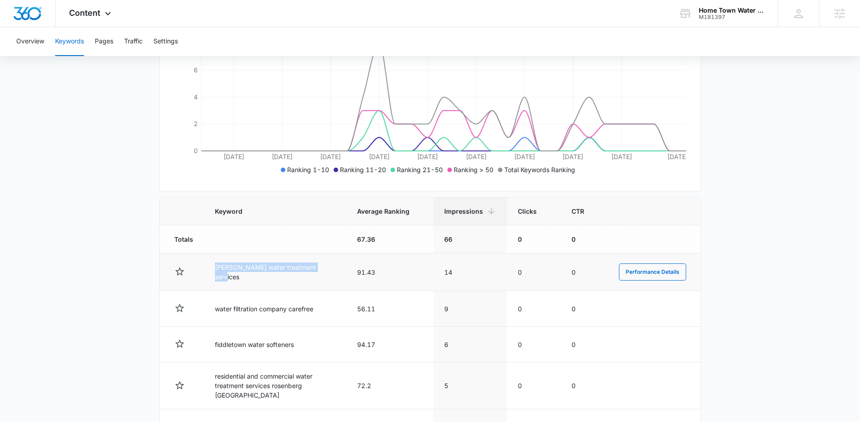
drag, startPoint x: 320, startPoint y: 271, endPoint x: 214, endPoint y: 270, distance: 105.2
click at [214, 270] on td "rosenberg water treatment services" at bounding box center [275, 271] width 142 height 37
copy td "rosenberg water treatment services"
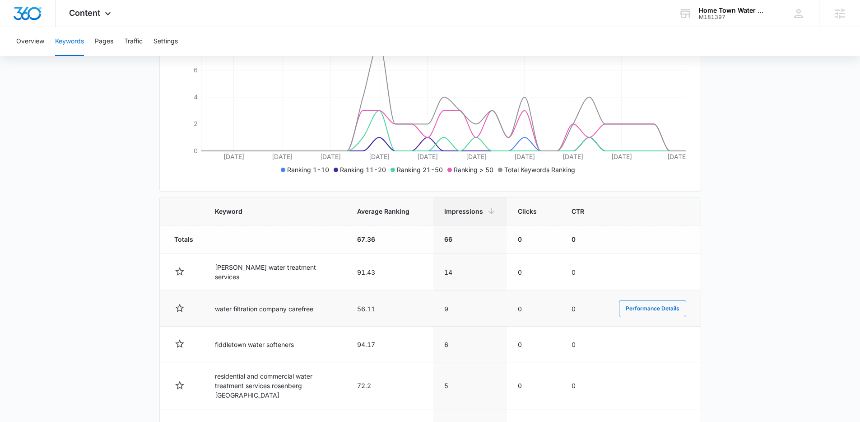
click at [414, 311] on td "56.11" at bounding box center [389, 309] width 87 height 36
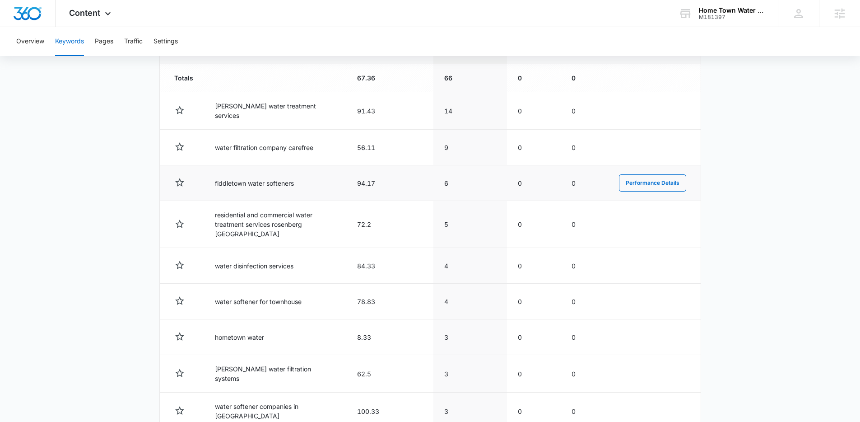
scroll to position [334, 0]
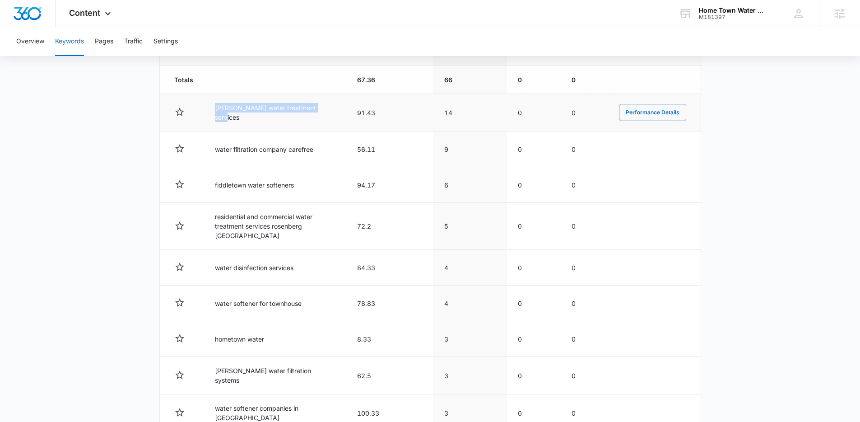
drag, startPoint x: 207, startPoint y: 113, endPoint x: 308, endPoint y: 117, distance: 101.2
click at [308, 117] on td "rosenberg water treatment services" at bounding box center [275, 112] width 142 height 37
drag, startPoint x: 236, startPoint y: 113, endPoint x: 364, endPoint y: 116, distance: 128.7
click at [364, 116] on tr "rosenberg water treatment services 91.43 14 0 0 Performance Details" at bounding box center [430, 112] width 541 height 37
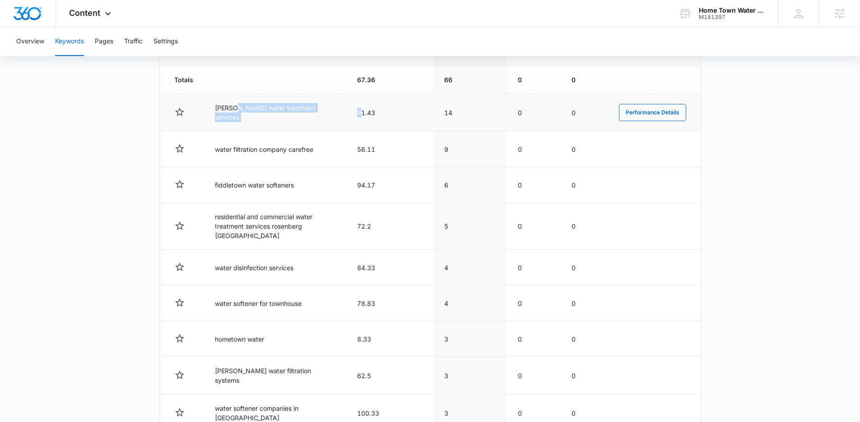
click at [364, 116] on td "91.43" at bounding box center [389, 112] width 87 height 37
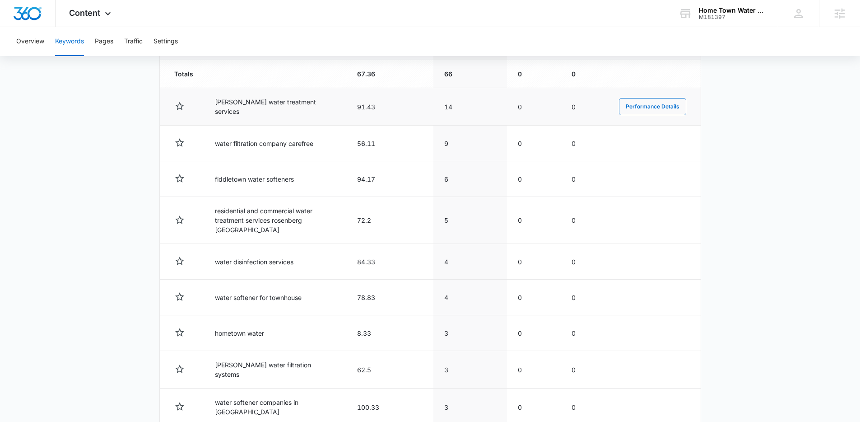
scroll to position [349, 0]
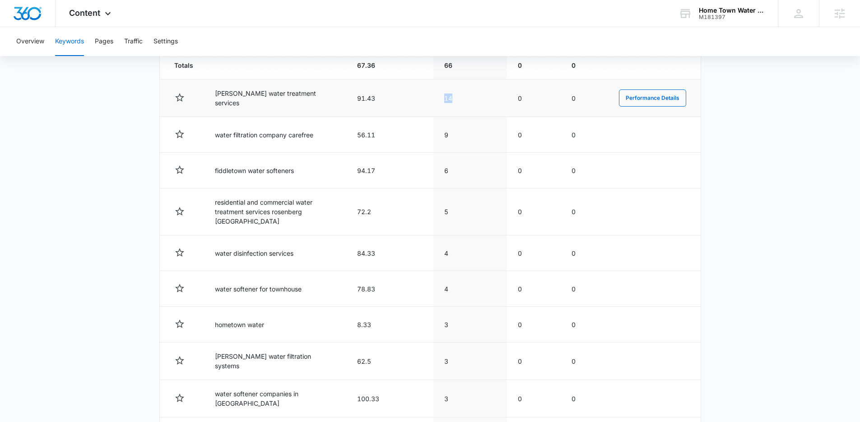
drag, startPoint x: 403, startPoint y: 98, endPoint x: 390, endPoint y: 98, distance: 12.2
click at [390, 98] on tr "rosenberg water treatment services 91.43 14 0 0 Performance Details" at bounding box center [430, 97] width 541 height 37
click at [391, 98] on td "91.43" at bounding box center [389, 97] width 87 height 37
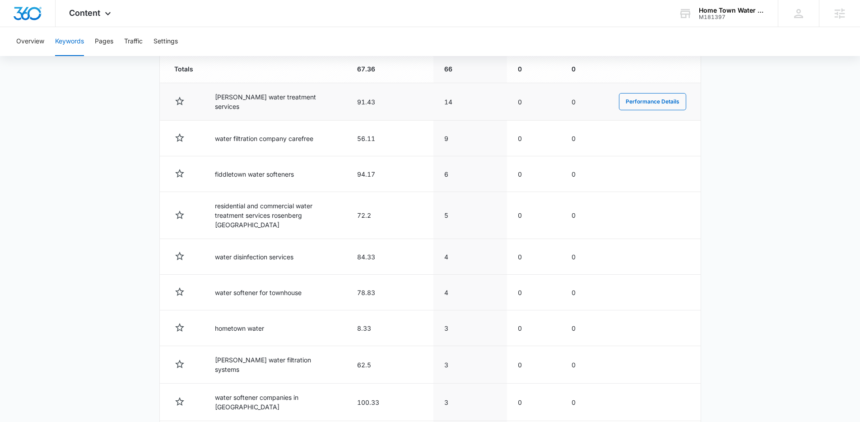
scroll to position [337, 0]
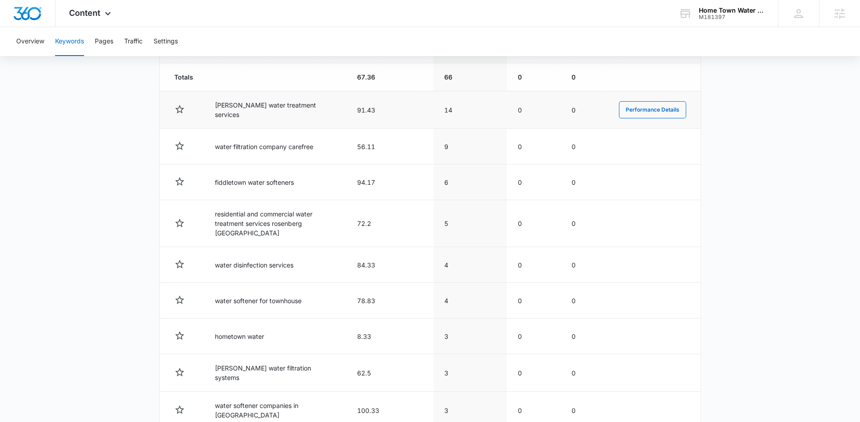
click at [349, 105] on td "91.43" at bounding box center [389, 109] width 87 height 37
click at [252, 24] on div "Content Apps Reputation Websites Forms CRM Email Social Payments POS Content Ad…" at bounding box center [430, 13] width 860 height 27
click at [111, 91] on main "Keywords Keywords are words used for search engine optimization (SEO). This rep…" at bounding box center [430, 131] width 860 height 766
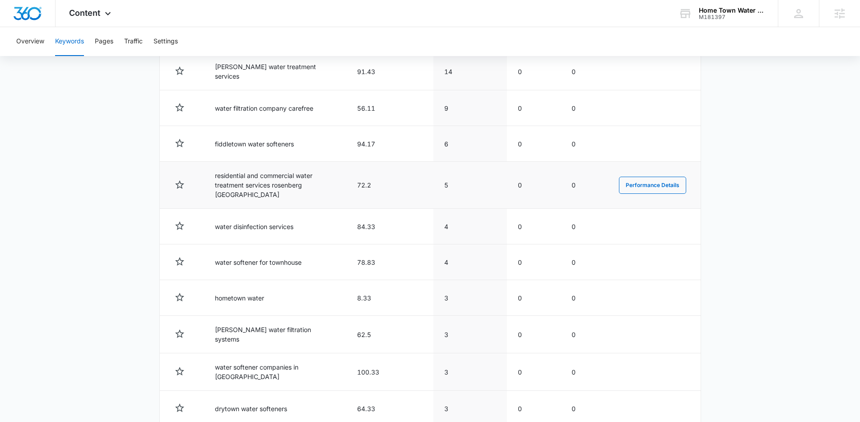
scroll to position [335, 0]
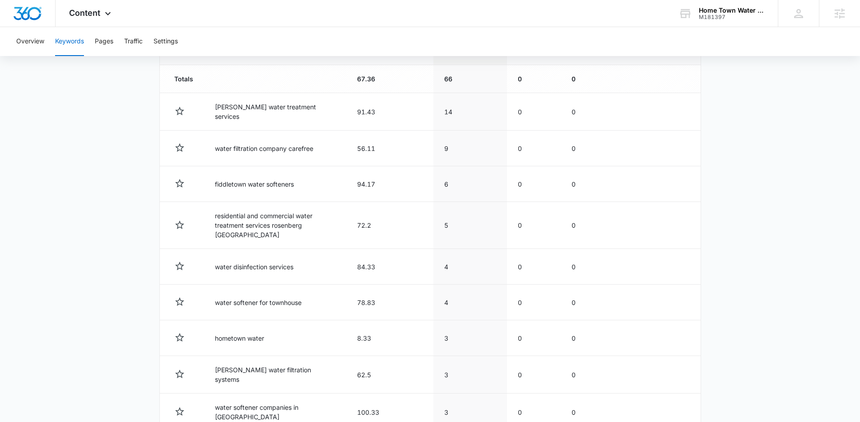
click at [21, 123] on main "Keywords Keywords are words used for search engine optimization (SEO). This rep…" at bounding box center [430, 133] width 860 height 766
click at [64, 83] on main "Keywords Keywords are words used for search engine optimization (SEO). This rep…" at bounding box center [430, 133] width 860 height 766
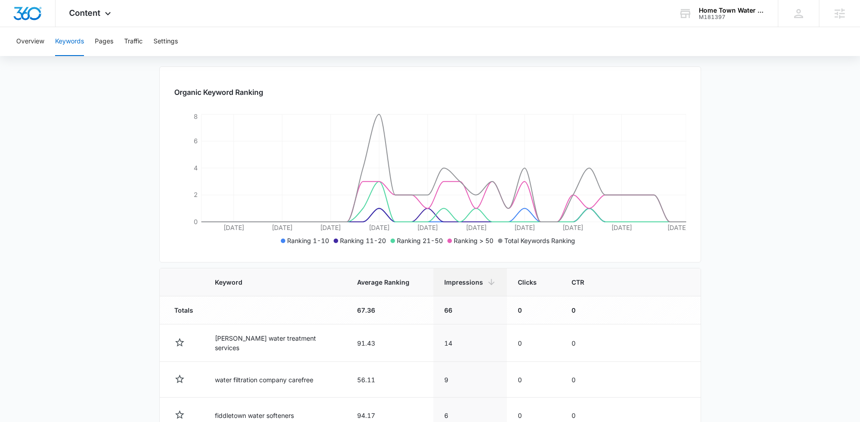
scroll to position [60, 0]
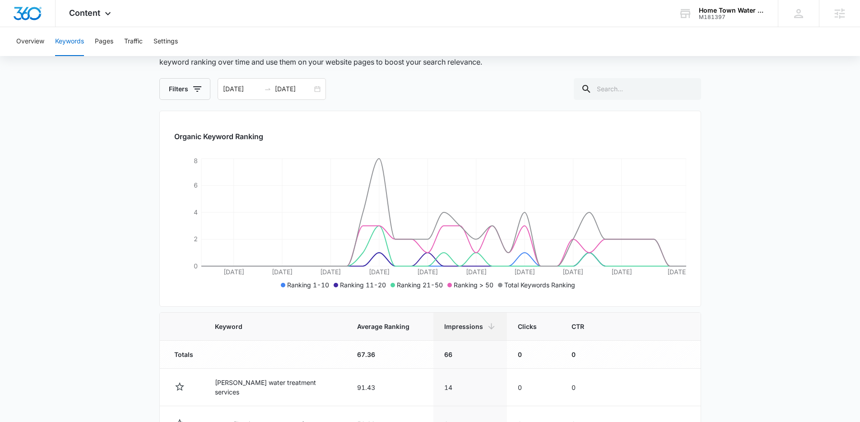
click at [132, 136] on main "Keywords Keywords are words used for search engine optimization (SEO). This rep…" at bounding box center [430, 408] width 860 height 766
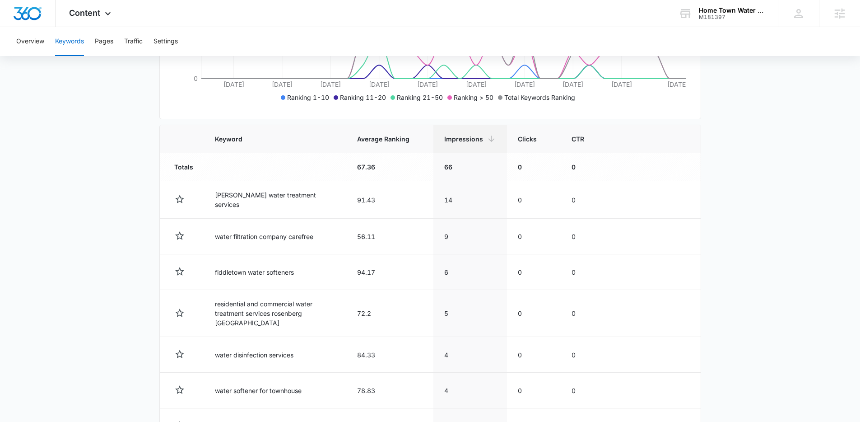
scroll to position [0, 0]
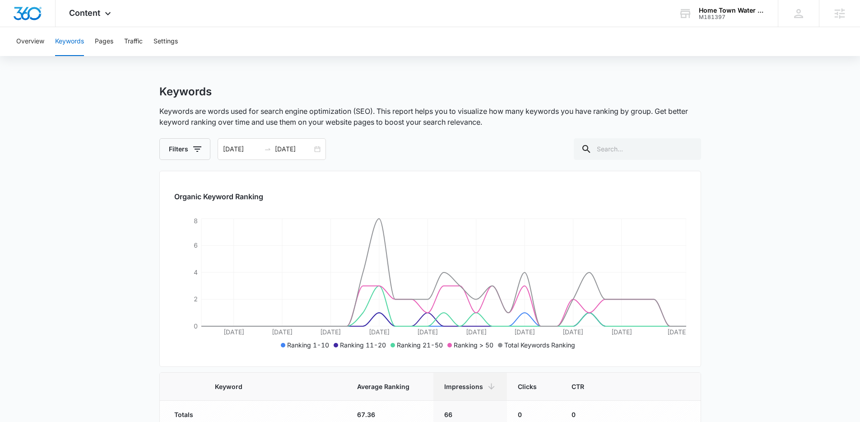
click at [384, 153] on div "Filters 08/08/2025 09/07/2025" at bounding box center [430, 149] width 542 height 22
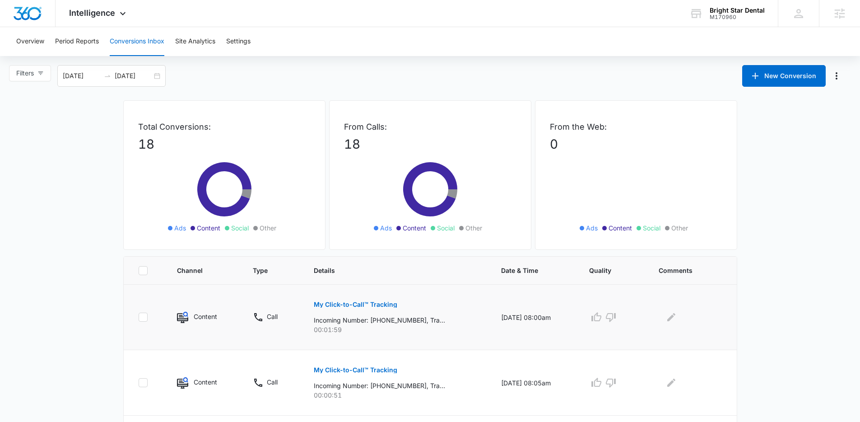
click at [331, 299] on button "My Click-to-Call™ Tracking" at bounding box center [355, 304] width 83 height 22
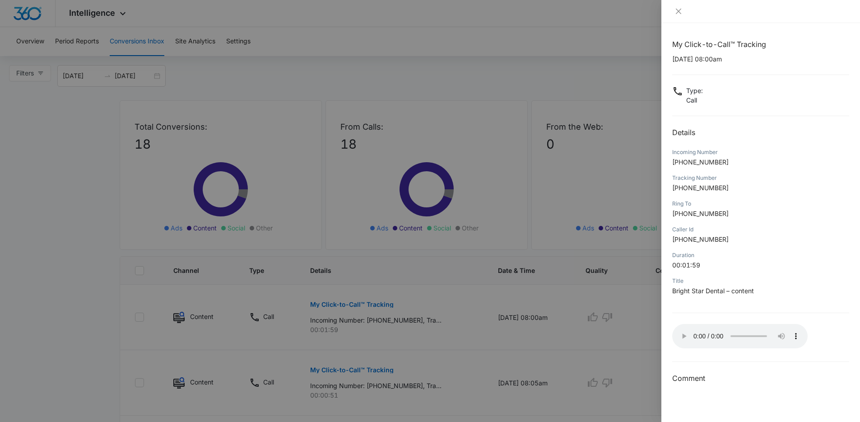
click at [640, 293] on div at bounding box center [430, 211] width 860 height 422
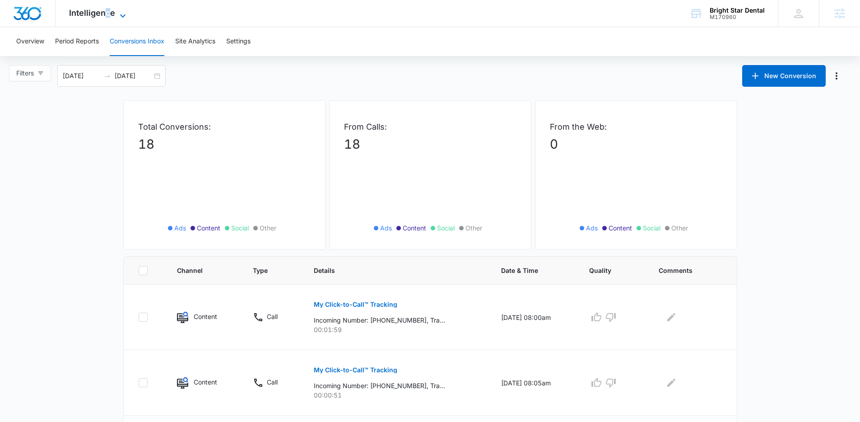
click at [107, 11] on span "Intelligence" at bounding box center [92, 12] width 46 height 9
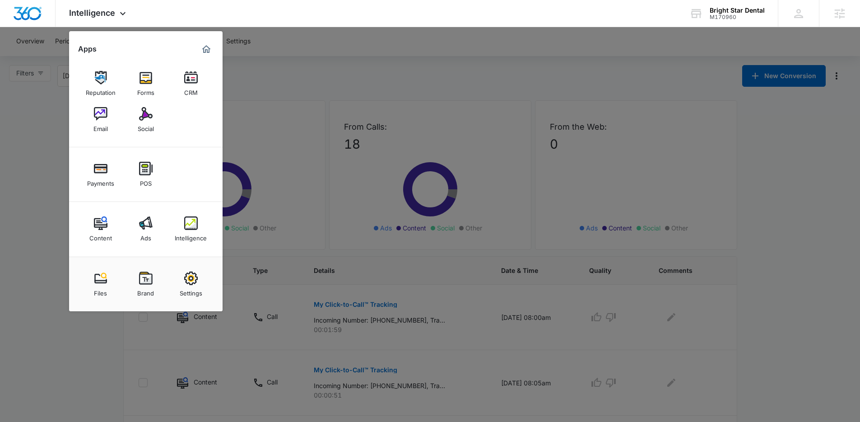
click at [319, 57] on div at bounding box center [430, 211] width 860 height 422
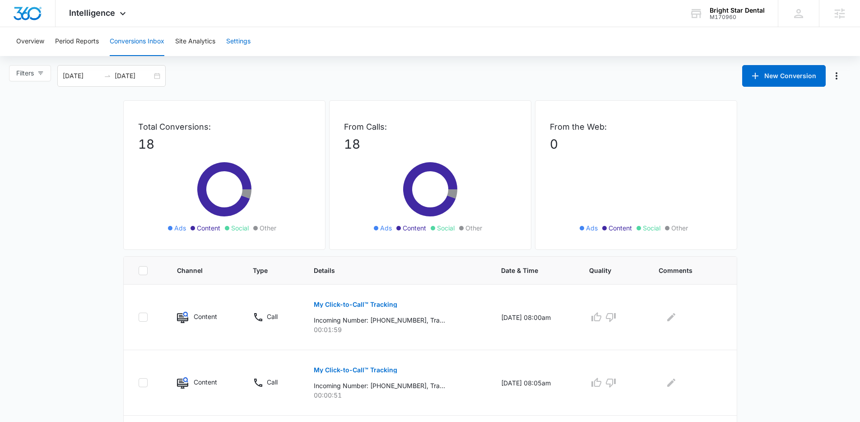
click at [249, 35] on button "Settings" at bounding box center [238, 41] width 24 height 29
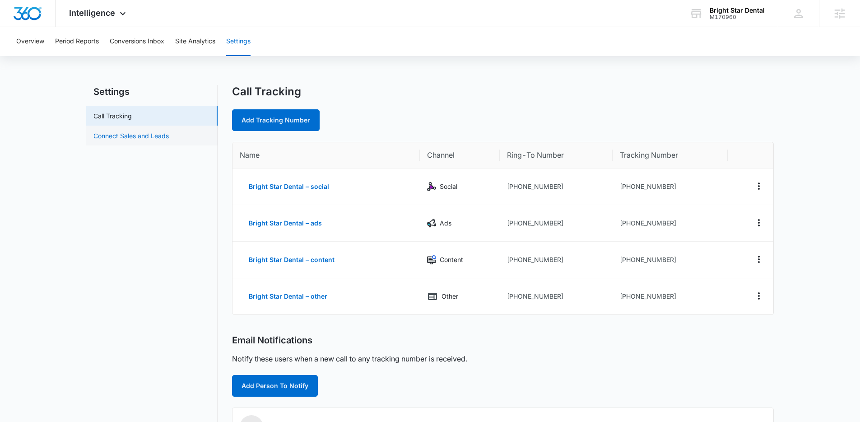
click at [146, 134] on link "Connect Sales and Leads" at bounding box center [130, 135] width 75 height 9
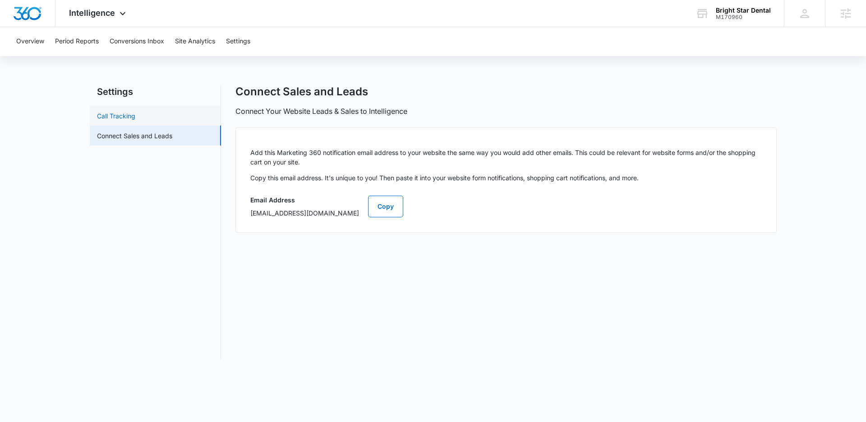
click at [135, 120] on link "Call Tracking" at bounding box center [116, 115] width 38 height 9
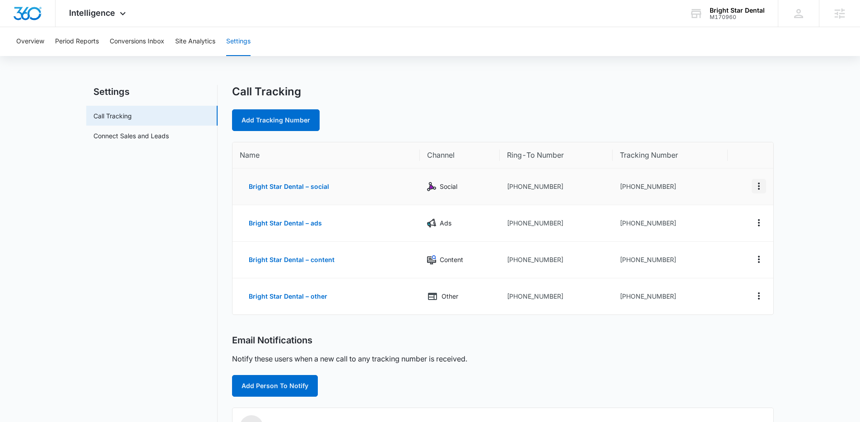
click at [753, 184] on icon "Actions" at bounding box center [758, 186] width 11 height 11
click at [724, 178] on div "Edit" at bounding box center [716, 179] width 19 height 6
select select "SOCIAL"
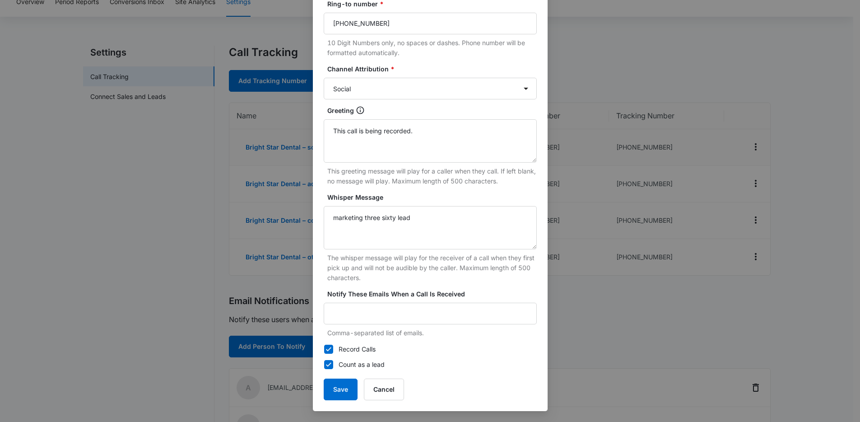
scroll to position [56, 0]
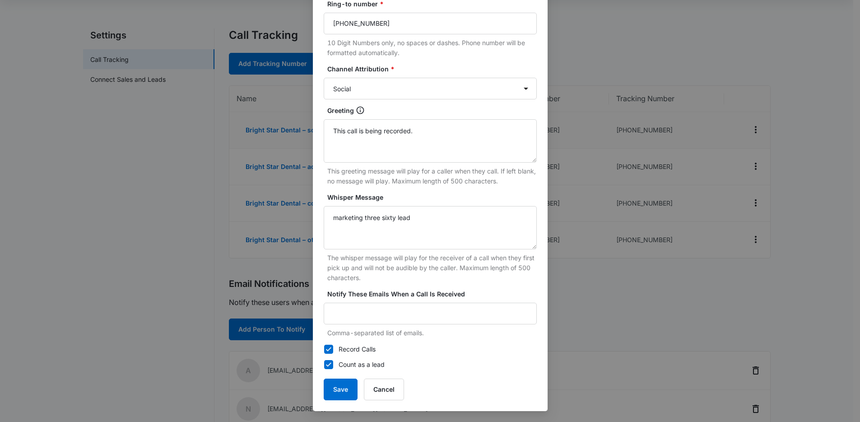
click at [356, 348] on label "Record Calls" at bounding box center [430, 349] width 213 height 10
click at [324, 349] on input "Record Calls" at bounding box center [324, 349] width 0 height 0
checkbox input "false"
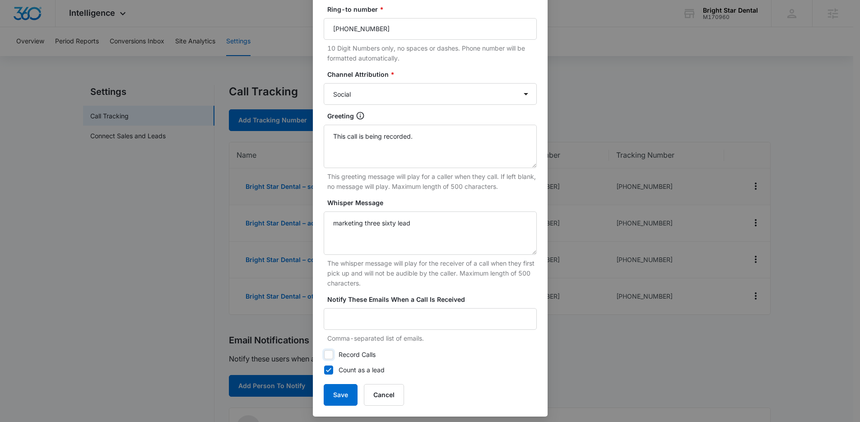
scroll to position [123, 0]
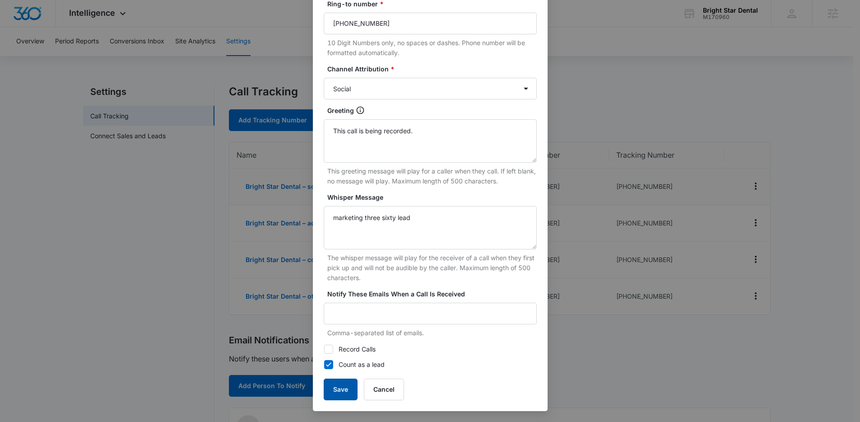
click at [343, 389] on button "Save" at bounding box center [341, 389] width 34 height 22
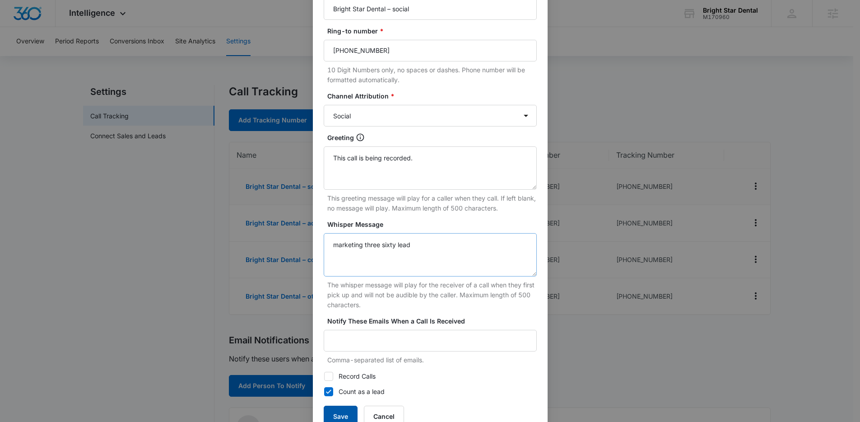
scroll to position [0, 0]
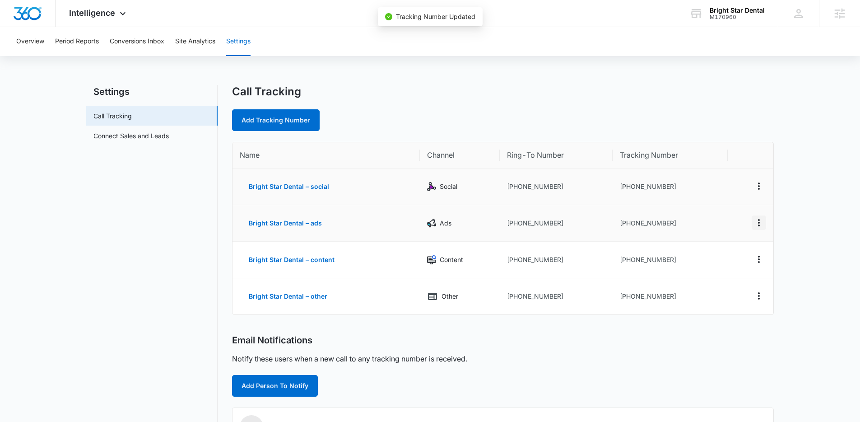
click at [761, 219] on icon "Actions" at bounding box center [758, 222] width 11 height 11
click at [719, 210] on button "Edit" at bounding box center [721, 216] width 51 height 14
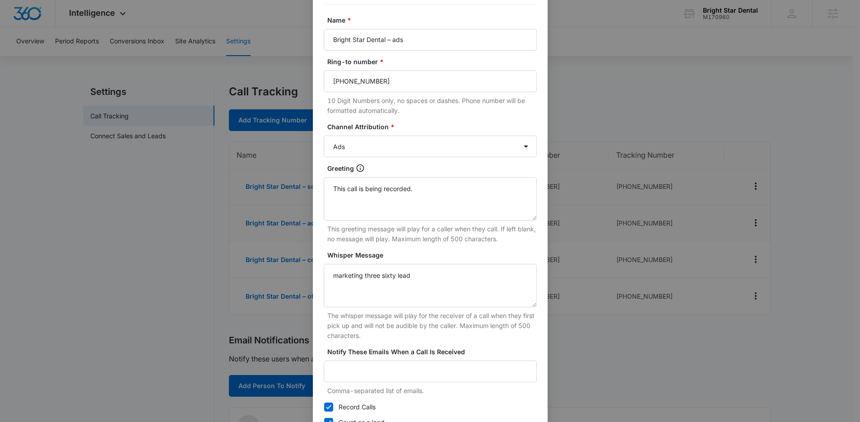
scroll to position [123, 0]
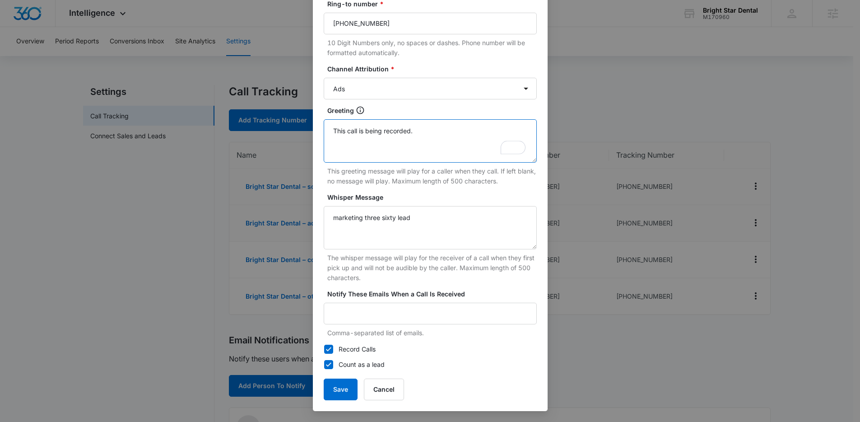
drag, startPoint x: 439, startPoint y: 141, endPoint x: 313, endPoint y: 129, distance: 126.9
click at [313, 129] on div "Tracking Number : [PHONE_NUMBER] Name * Bright Star Dental – ads Ring-to number…" at bounding box center [430, 161] width 235 height 500
click at [456, 143] on textarea "This call is being recorded." at bounding box center [430, 140] width 213 height 43
drag, startPoint x: 418, startPoint y: 130, endPoint x: 301, endPoint y: 121, distance: 117.6
click at [300, 121] on div "Edit Tracking Number Tracking Number : [PHONE_NUMBER] Name * Bright Star Dental…" at bounding box center [430, 211] width 860 height 422
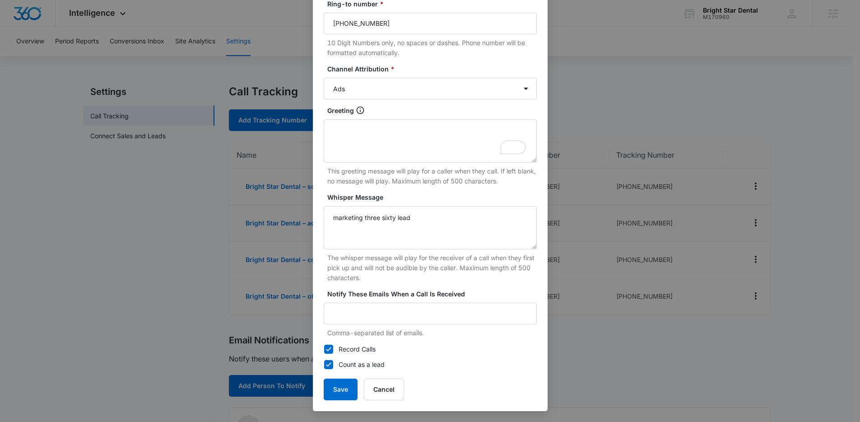
click at [332, 349] on label "Record Calls" at bounding box center [430, 349] width 213 height 10
click at [324, 349] on input "Record Calls" at bounding box center [324, 349] width 0 height 0
checkbox input "false"
click at [338, 385] on button "Save" at bounding box center [341, 389] width 34 height 22
click at [331, 392] on button "Save" at bounding box center [341, 389] width 34 height 22
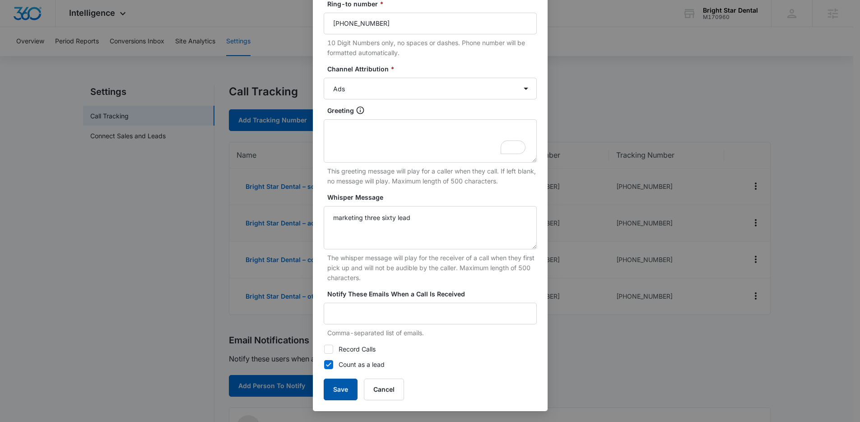
scroll to position [114, 0]
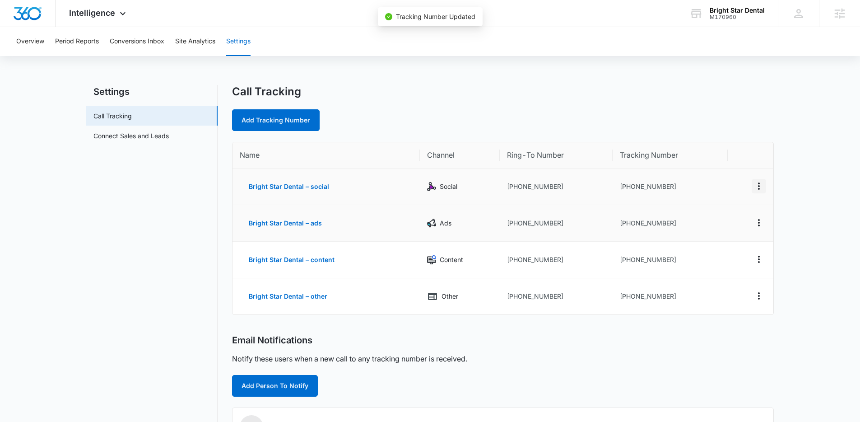
click at [759, 185] on icon "Actions" at bounding box center [759, 185] width 2 height 7
click at [730, 181] on button "Edit" at bounding box center [721, 179] width 51 height 14
select select "SOCIAL"
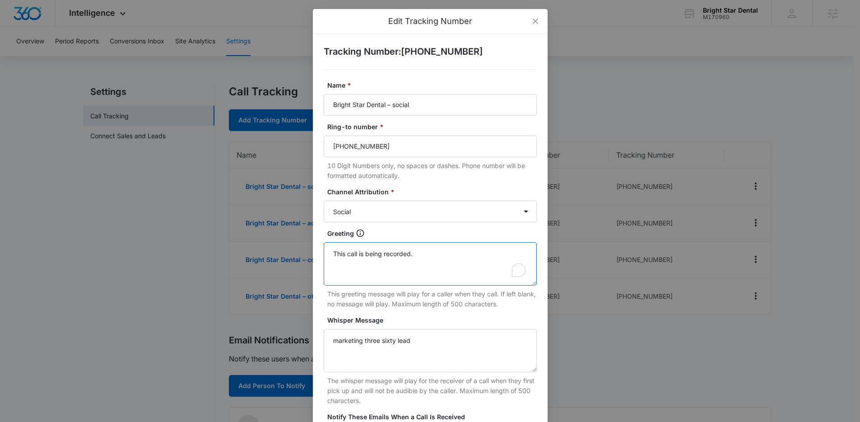
drag, startPoint x: 429, startPoint y: 251, endPoint x: 270, endPoint y: 251, distance: 158.4
click at [270, 251] on div "Edit Tracking Number Tracking Number : [PHONE_NUMBER] Name * Bright Star Dental…" at bounding box center [430, 211] width 860 height 422
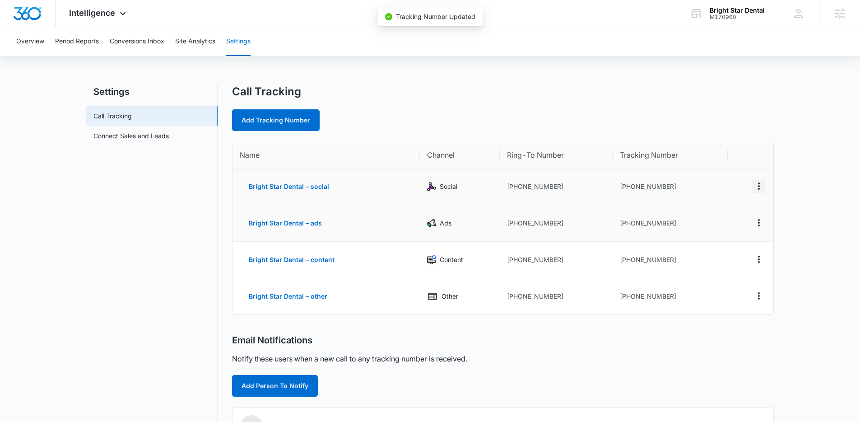
click at [758, 185] on icon "Actions" at bounding box center [759, 185] width 2 height 7
click at [709, 180] on div "Edit" at bounding box center [716, 179] width 19 height 6
select select "SOCIAL"
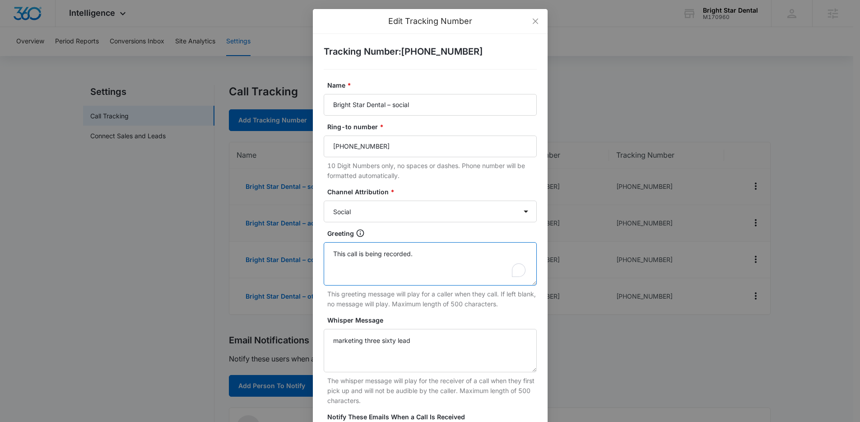
drag, startPoint x: 415, startPoint y: 255, endPoint x: 325, endPoint y: 252, distance: 89.9
click at [325, 252] on textarea "This call is being recorded." at bounding box center [430, 263] width 213 height 43
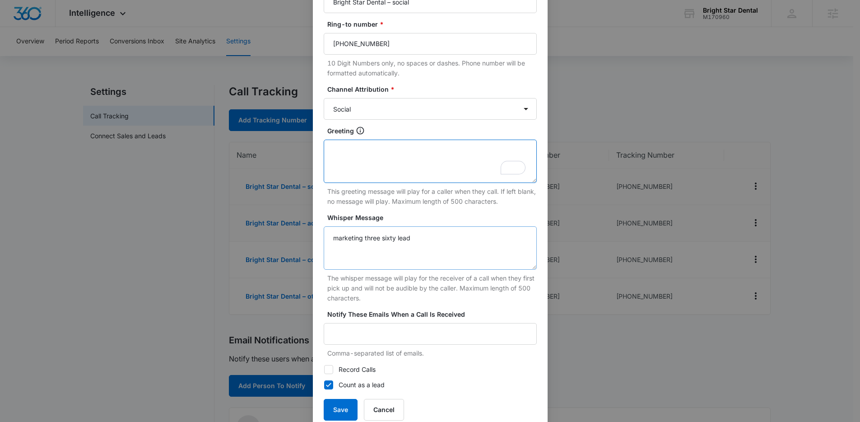
scroll to position [123, 0]
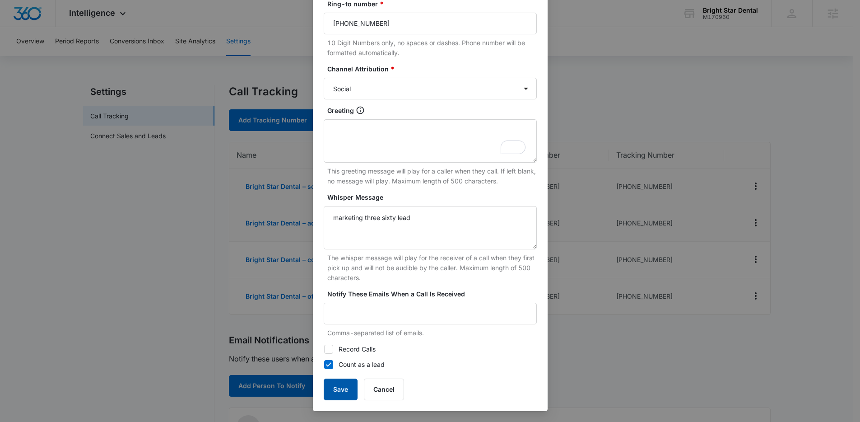
click at [338, 389] on button "Save" at bounding box center [341, 389] width 34 height 22
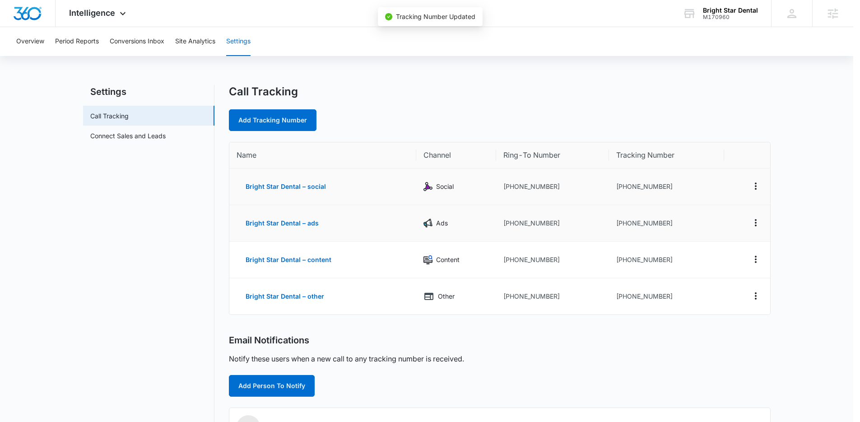
scroll to position [114, 0]
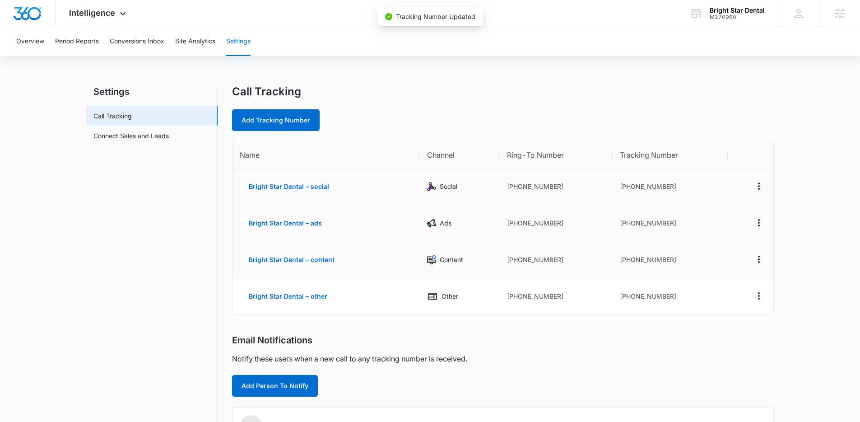
click at [757, 251] on td at bounding box center [750, 259] width 46 height 37
click at [757, 256] on icon "Actions" at bounding box center [758, 259] width 11 height 11
click at [724, 255] on div "Edit" at bounding box center [716, 252] width 19 height 6
select select "CONTENT"
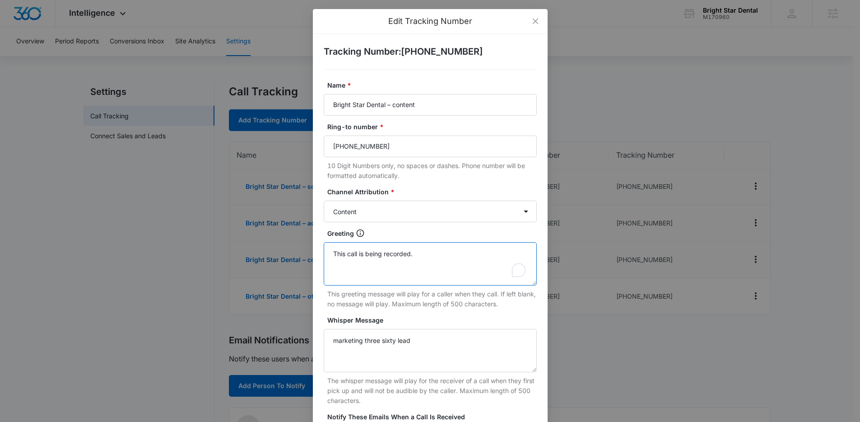
drag, startPoint x: 375, startPoint y: 252, endPoint x: 312, endPoint y: 250, distance: 63.2
click at [313, 250] on div "Tracking Number : [PHONE_NUMBER] Name * Bright Star Dental – content Ring-to nu…" at bounding box center [430, 284] width 235 height 500
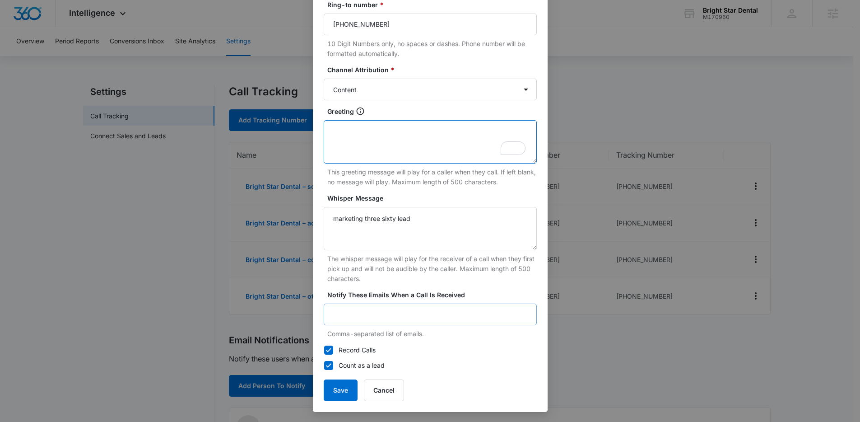
scroll to position [123, 0]
click at [344, 347] on label "Record Calls" at bounding box center [430, 349] width 213 height 10
click at [324, 349] on input "Record Calls" at bounding box center [324, 349] width 0 height 0
checkbox input "false"
click at [335, 388] on button "Save" at bounding box center [341, 389] width 34 height 22
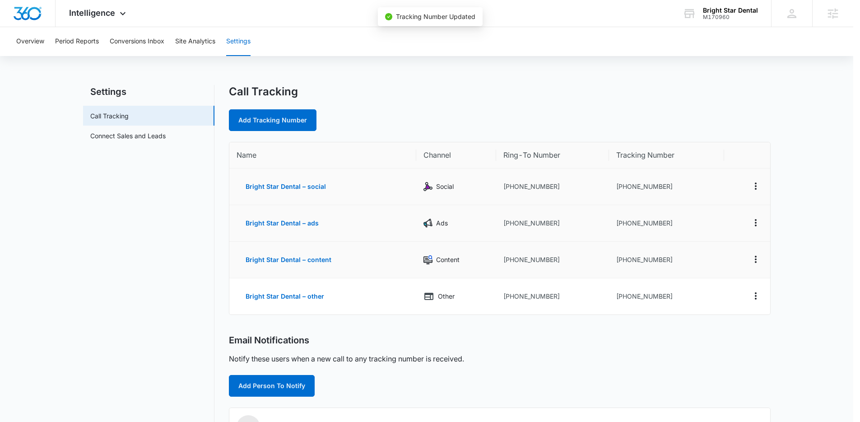
scroll to position [114, 0]
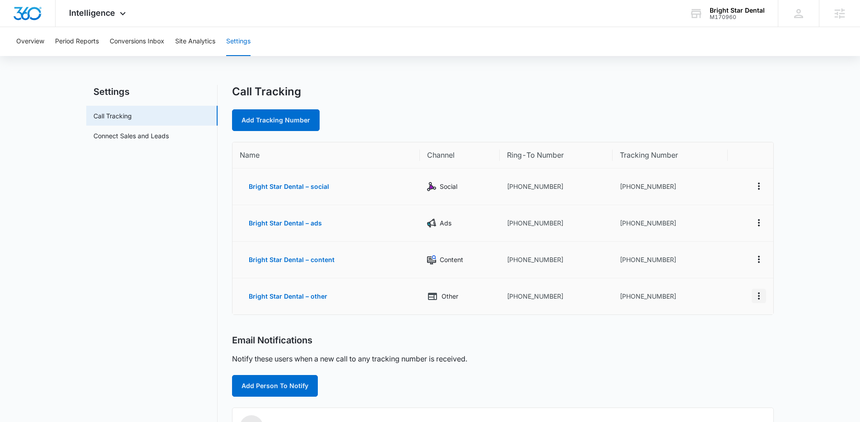
click at [756, 295] on icon "Actions" at bounding box center [758, 295] width 11 height 11
click at [724, 283] on div "Edit" at bounding box center [716, 286] width 19 height 6
select select "OTHER"
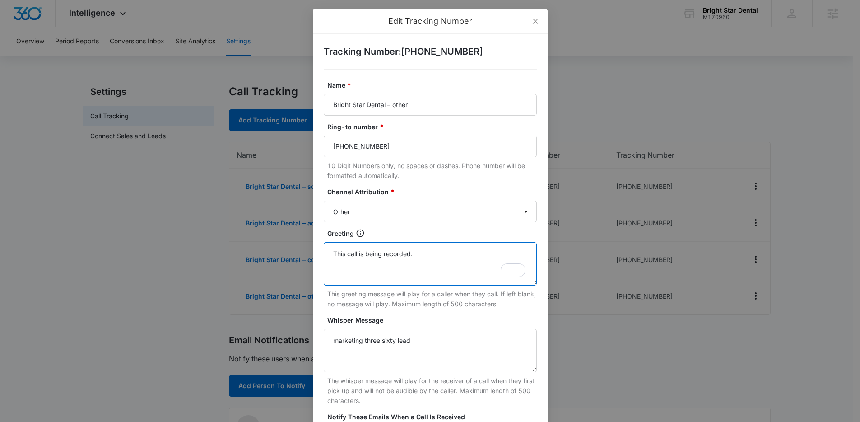
drag, startPoint x: 410, startPoint y: 250, endPoint x: 319, endPoint y: 254, distance: 91.7
click at [319, 254] on div "Tracking Number : [PHONE_NUMBER] Name * Bright Star Dental – other Ring-to numb…" at bounding box center [430, 284] width 235 height 500
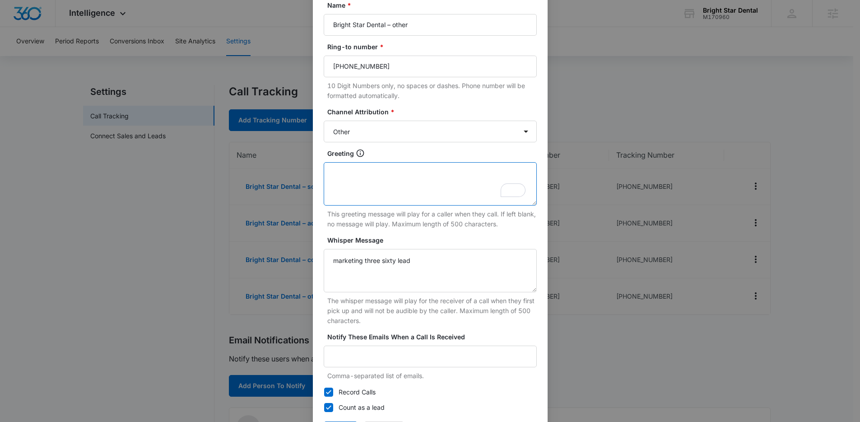
scroll to position [123, 0]
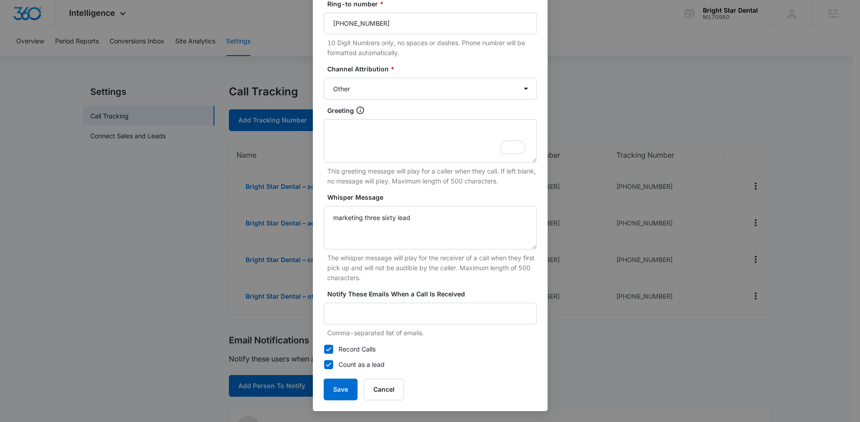
click at [341, 346] on label "Record Calls" at bounding box center [430, 349] width 213 height 10
click at [324, 349] on input "Record Calls" at bounding box center [324, 349] width 0 height 0
checkbox input "false"
click at [336, 382] on button "Save" at bounding box center [341, 389] width 34 height 22
click at [346, 385] on button "Save" at bounding box center [341, 389] width 34 height 22
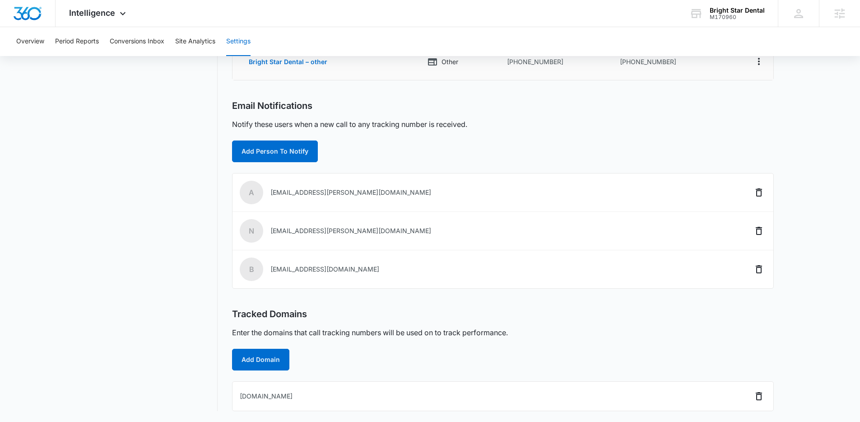
scroll to position [0, 0]
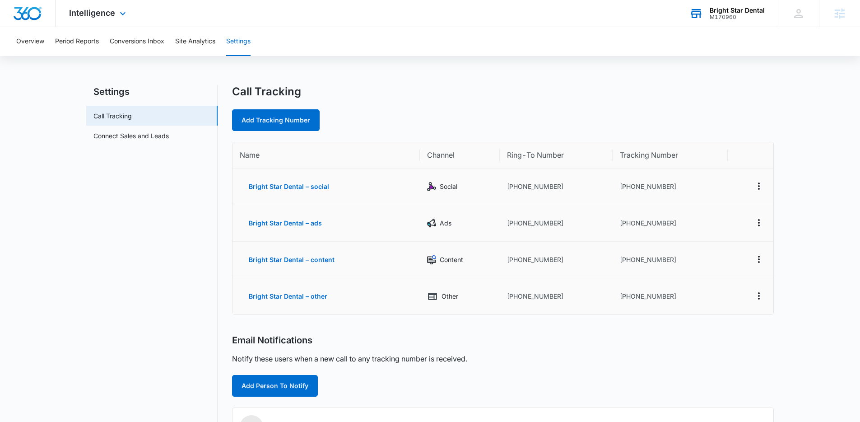
click at [752, 12] on div "Bright Star Dental" at bounding box center [736, 10] width 55 height 7
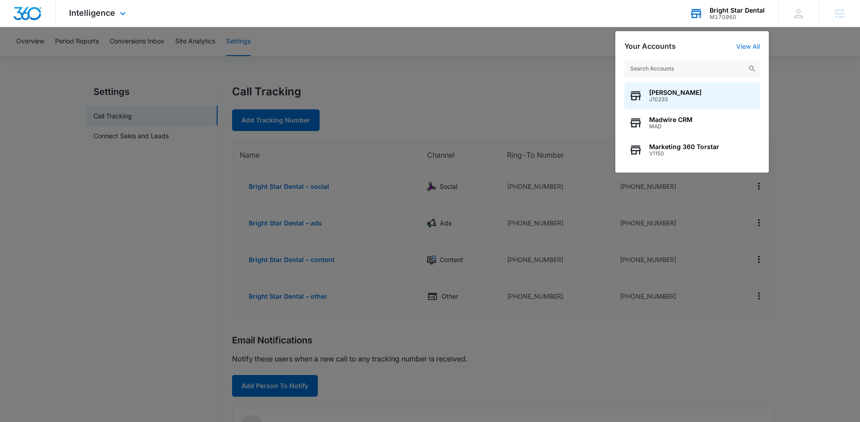
click at [682, 64] on input "text" at bounding box center [691, 69] width 135 height 18
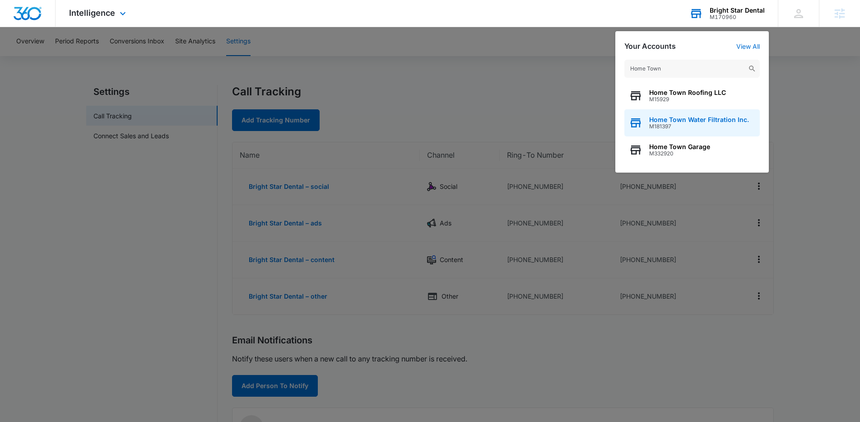
type input "Home Town"
click at [703, 126] on span "M181397" at bounding box center [699, 126] width 100 height 6
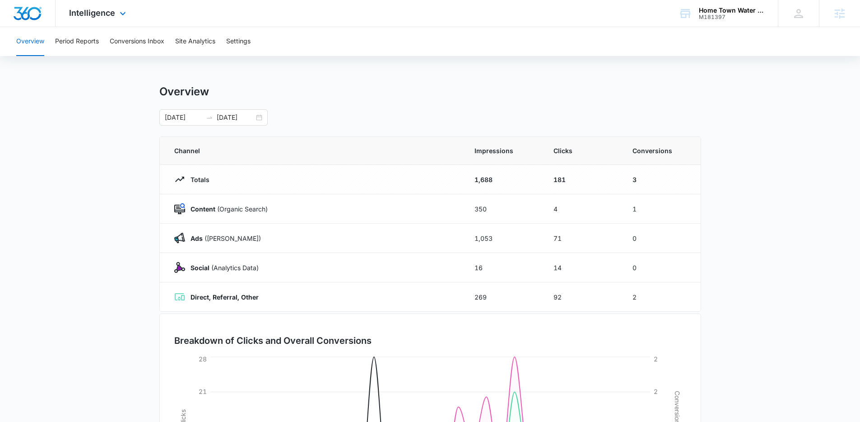
click at [492, 26] on div "Intelligence Apps Reputation Websites Forms CRM Email Social Payments POS Conte…" at bounding box center [430, 13] width 860 height 27
click at [375, 100] on div "Overview [DATE] [DATE]" at bounding box center [430, 105] width 542 height 41
click at [291, 60] on div "Overview Period Reports Conversions Inbox Site Analytics Settings Overview [DAT…" at bounding box center [430, 293] width 860 height 532
click at [289, 68] on div "Overview Period Reports Conversions Inbox Site Analytics Settings Overview [DAT…" at bounding box center [430, 293] width 860 height 532
click at [114, 105] on main "Overview [DATE] [DATE] Channel Impressions Clicks Conversions Totals 1,688 181 …" at bounding box center [430, 322] width 860 height 474
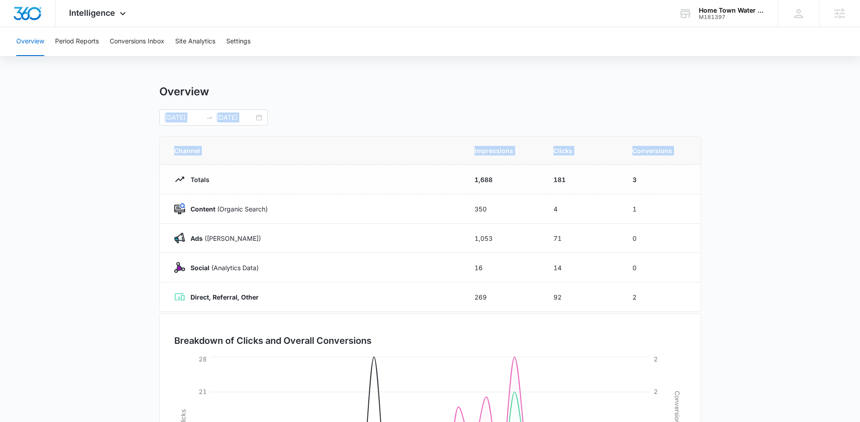
drag, startPoint x: 115, startPoint y: 102, endPoint x: 171, endPoint y: 172, distance: 90.3
click at [171, 172] on main "Overview [DATE] [DATE] Channel Impressions Clicks Conversions Totals 1,688 181 …" at bounding box center [430, 322] width 860 height 474
click at [123, 148] on main "Overview [DATE] [DATE] Channel Impressions Clicks Conversions Totals 1,688 181 …" at bounding box center [430, 322] width 860 height 474
click at [122, 148] on main "Overview [DATE] [DATE] Channel Impressions Clicks Conversions Totals 1,688 181 …" at bounding box center [430, 322] width 860 height 474
click at [106, 11] on span "Intelligence" at bounding box center [92, 12] width 46 height 9
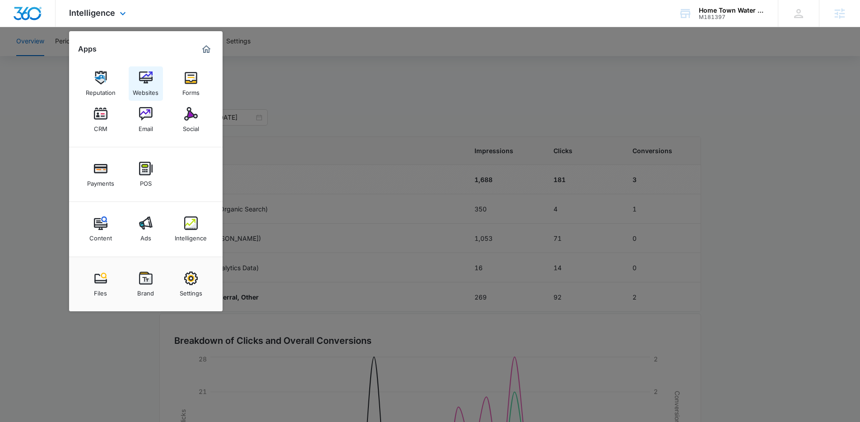
click at [145, 83] on img at bounding box center [146, 78] width 14 height 14
